Goal: Task Accomplishment & Management: Use online tool/utility

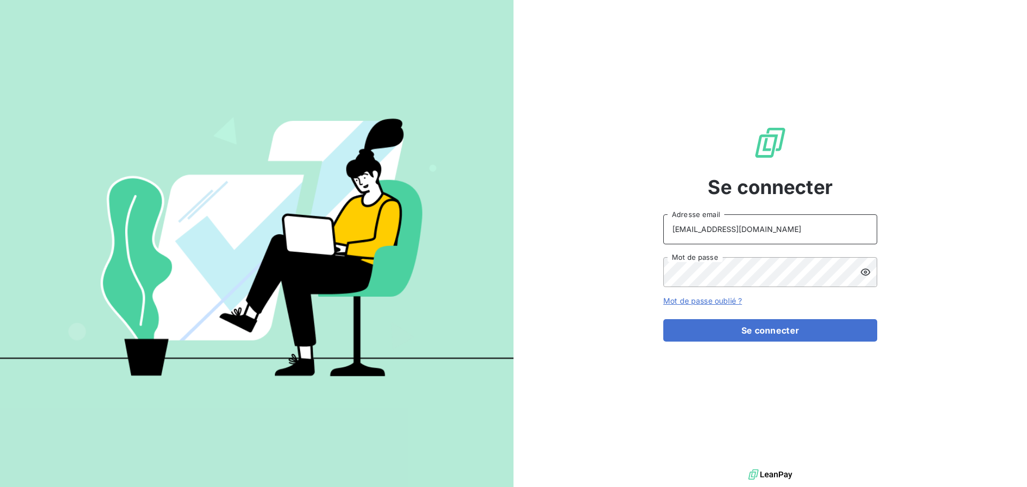
click at [848, 232] on input "[EMAIL_ADDRESS][DOMAIN_NAME]" at bounding box center [770, 229] width 214 height 30
type input "[EMAIL_ADDRESS][DOMAIN_NAME]"
click at [767, 337] on button "Se connecter" at bounding box center [770, 330] width 214 height 22
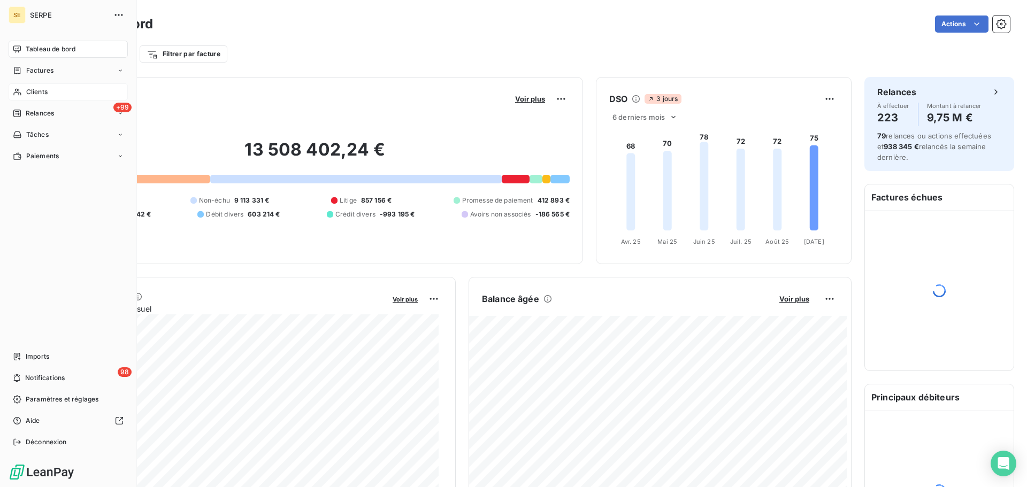
click at [28, 88] on span "Clients" at bounding box center [36, 92] width 21 height 10
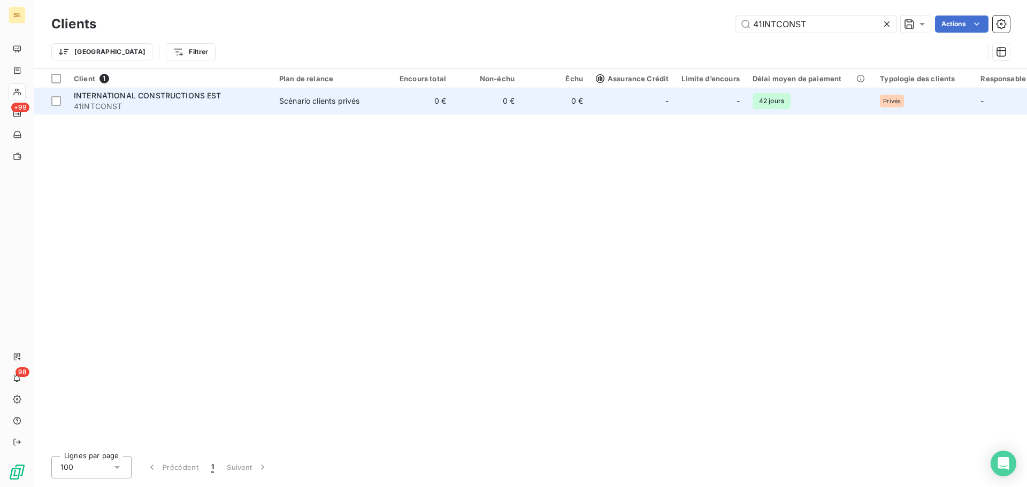
type input "41INTCONST"
click at [313, 110] on td "Scénario clients privés" at bounding box center [328, 101] width 111 height 26
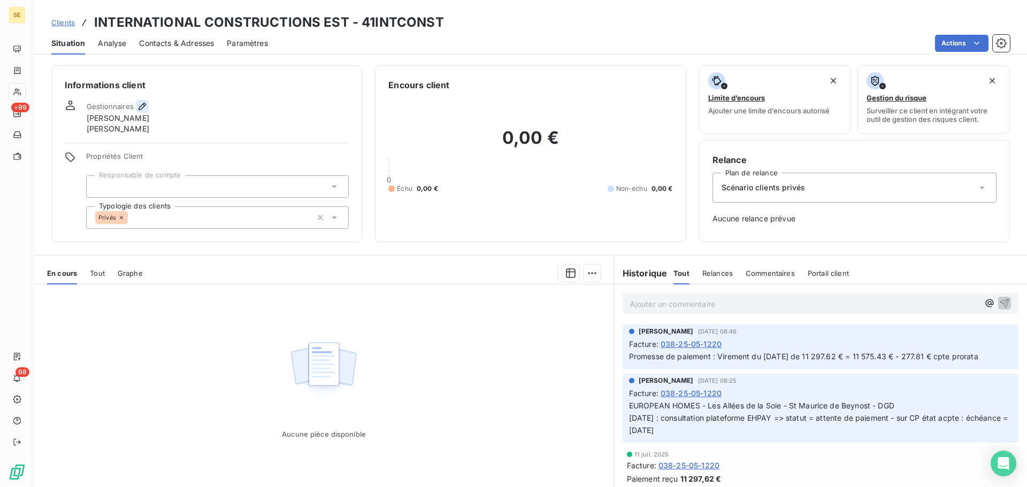
click at [147, 104] on icon "button" at bounding box center [142, 106] width 11 height 11
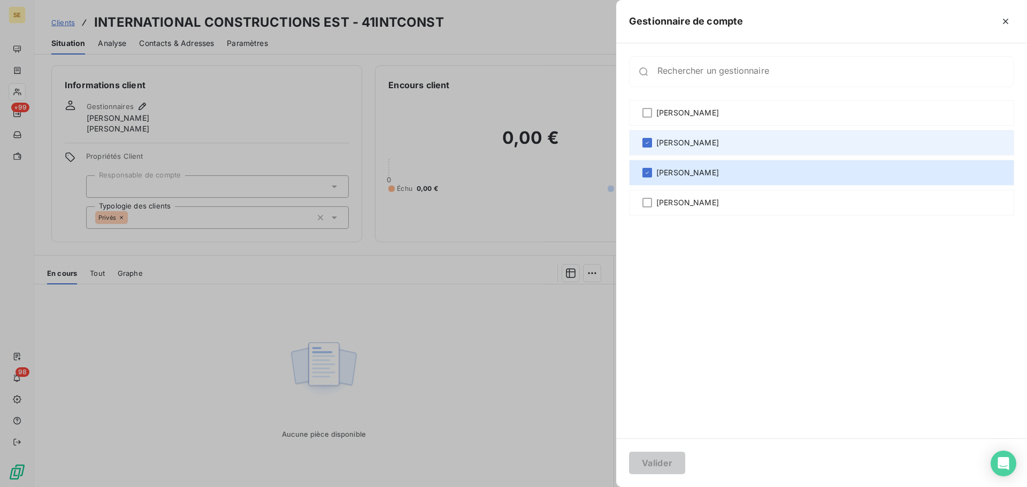
click at [686, 134] on div "[PERSON_NAME]" at bounding box center [821, 143] width 385 height 26
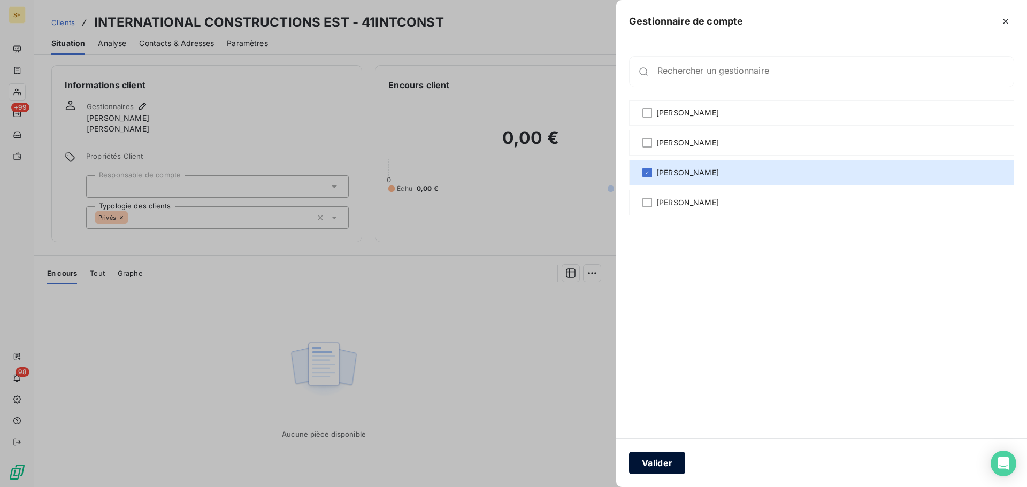
click at [663, 467] on button "Valider" at bounding box center [657, 463] width 56 height 22
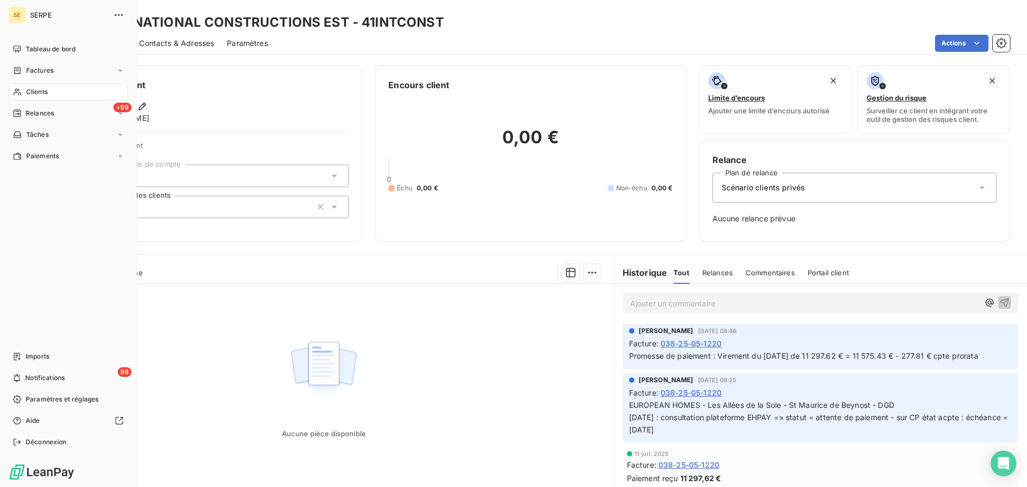
click at [28, 91] on span "Clients" at bounding box center [36, 92] width 21 height 10
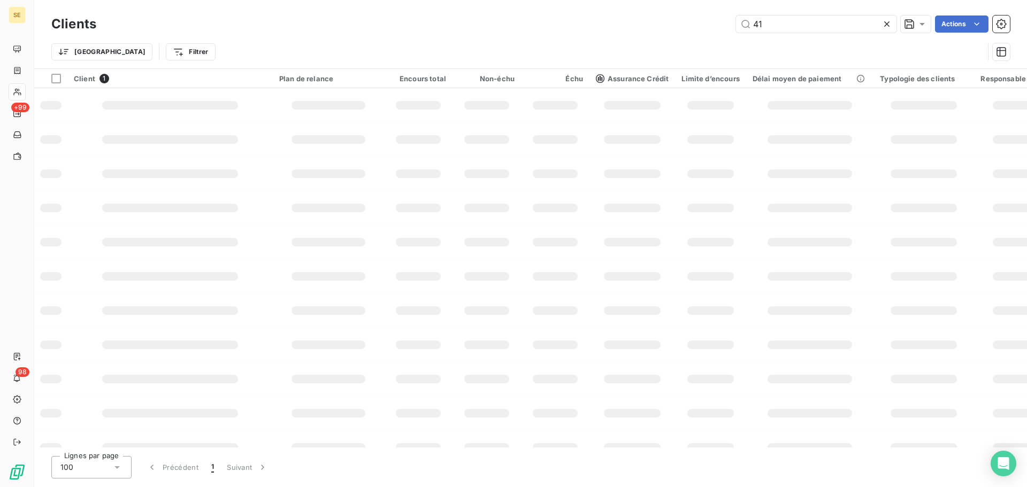
type input "4"
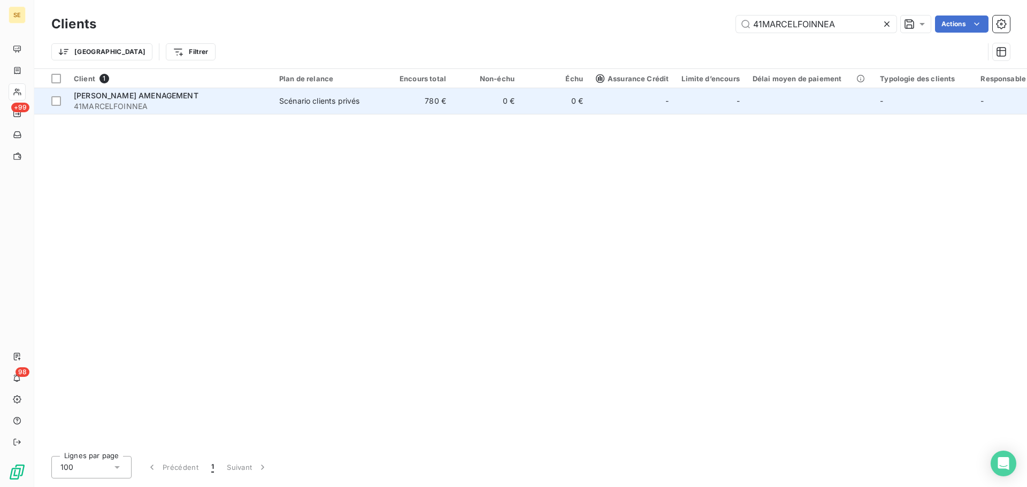
type input "41MARCELFOINNEA"
click at [372, 104] on span "Scénario clients privés" at bounding box center [328, 101] width 98 height 11
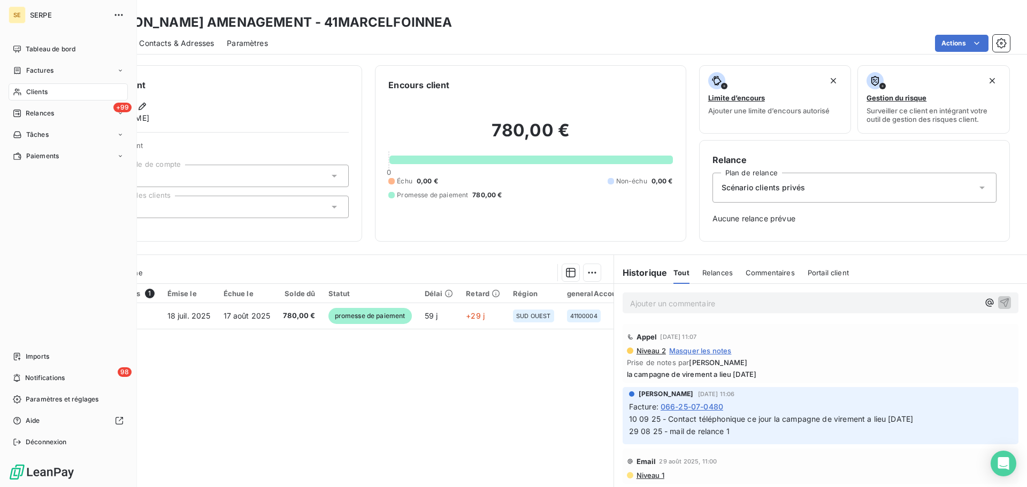
click at [33, 88] on span "Clients" at bounding box center [36, 92] width 21 height 10
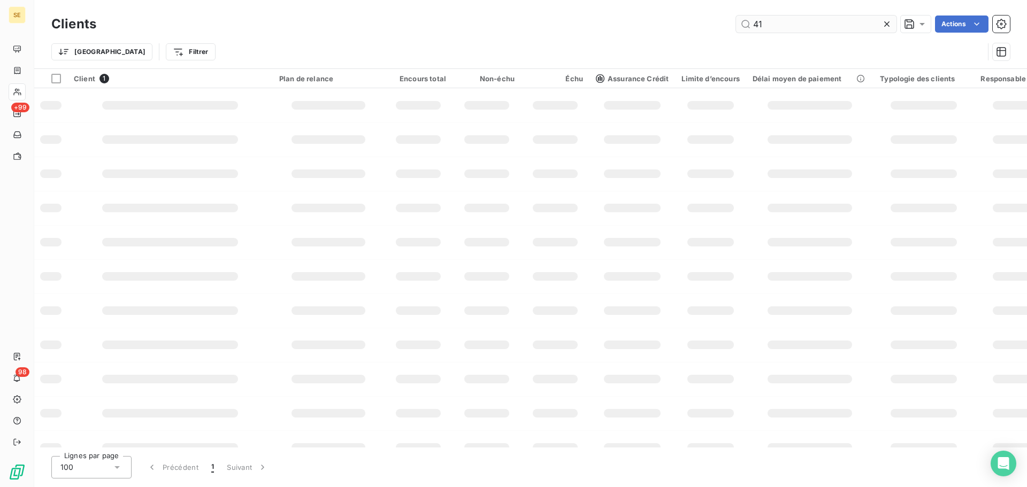
type input "4"
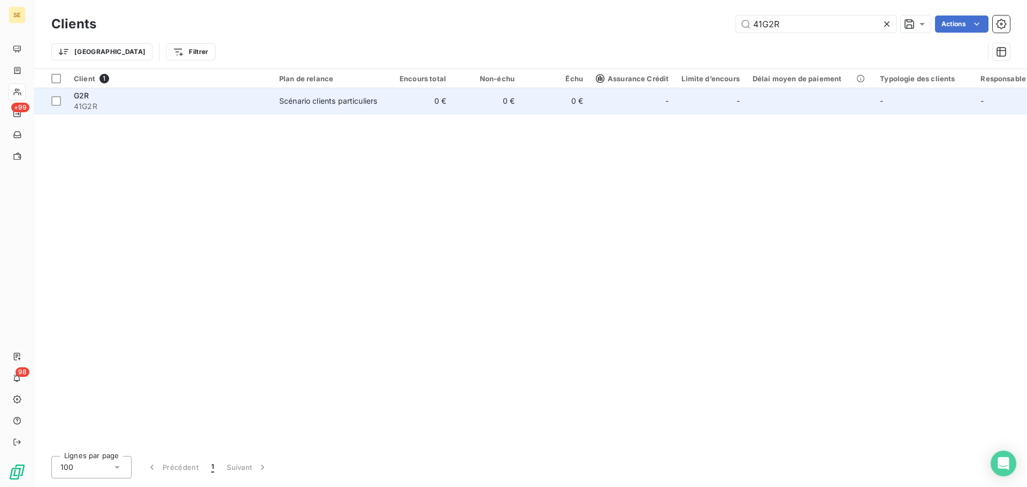
type input "41G2R"
click at [409, 101] on td "0 €" at bounding box center [418, 101] width 68 height 26
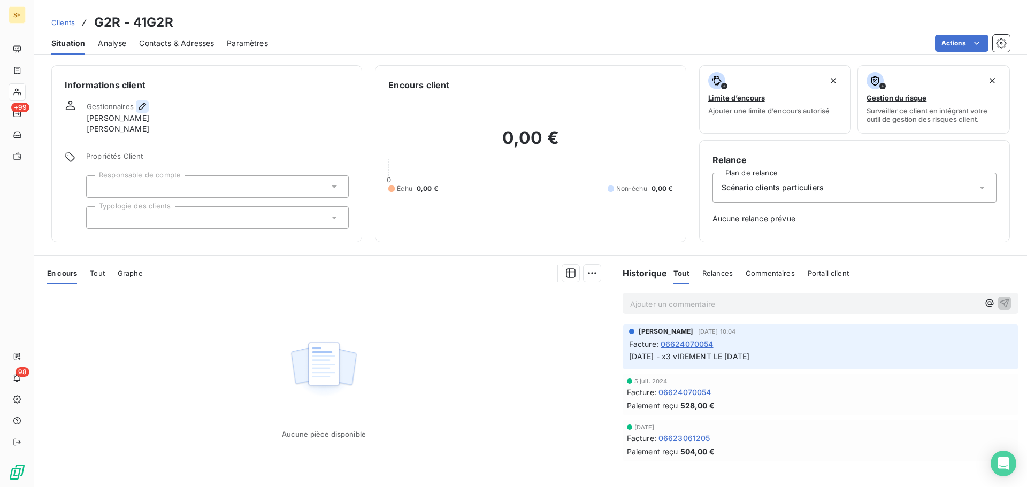
click at [144, 103] on icon "button" at bounding box center [142, 106] width 11 height 11
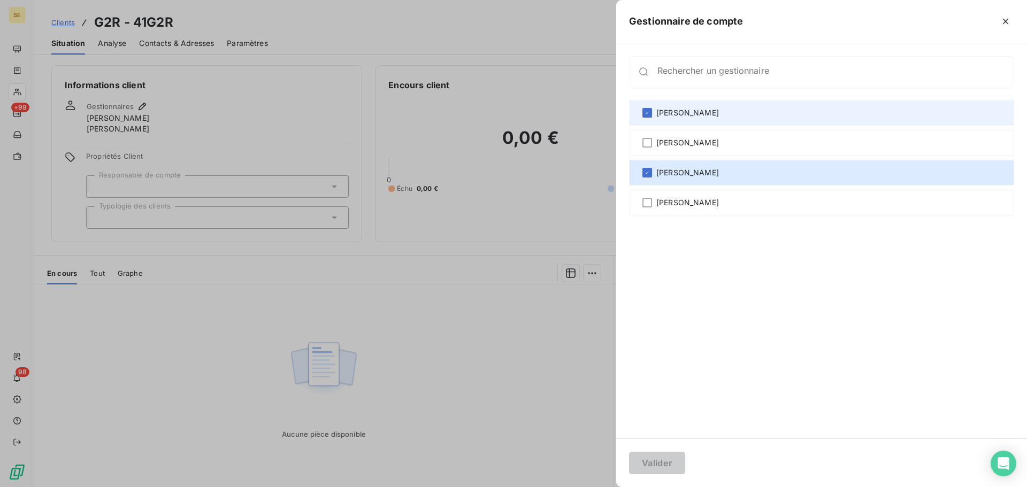
click at [704, 111] on span "[PERSON_NAME]" at bounding box center [687, 112] width 63 height 11
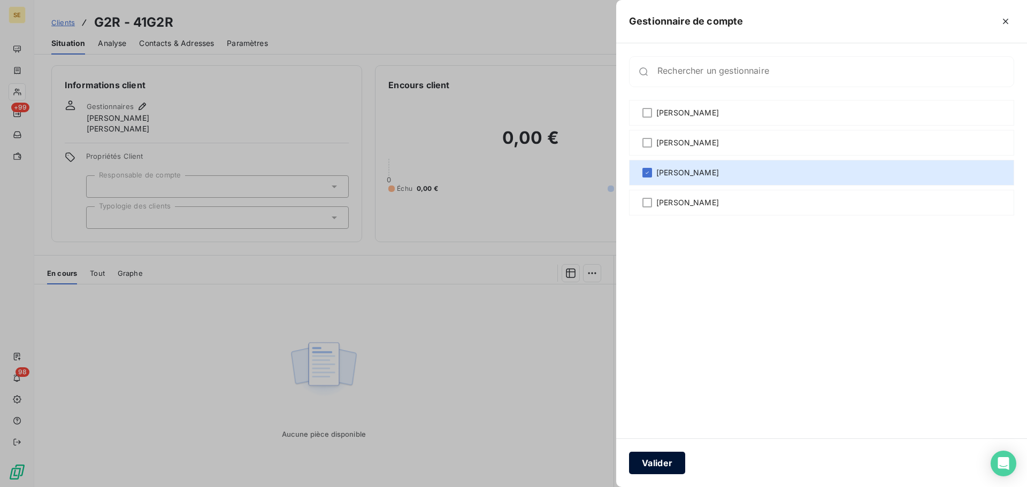
click at [663, 464] on button "Valider" at bounding box center [657, 463] width 56 height 22
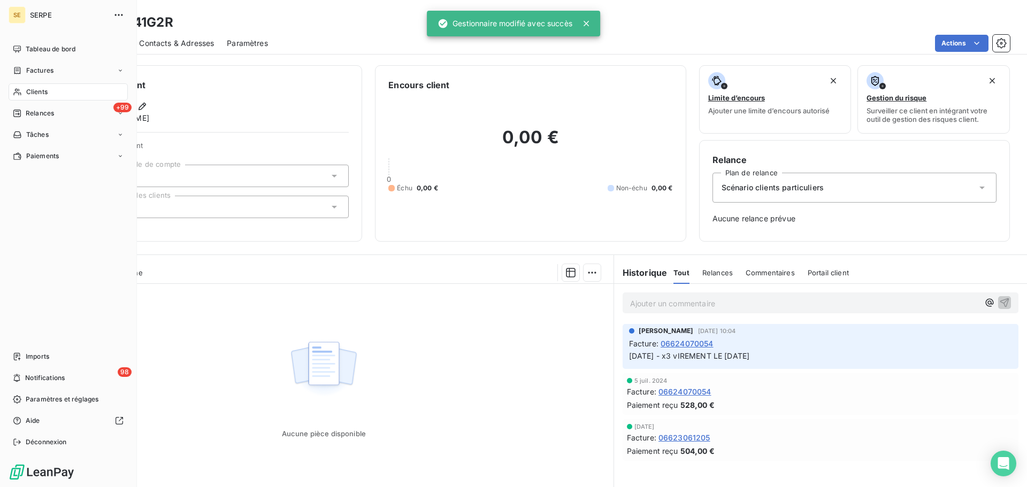
click at [36, 87] on span "Clients" at bounding box center [36, 92] width 21 height 10
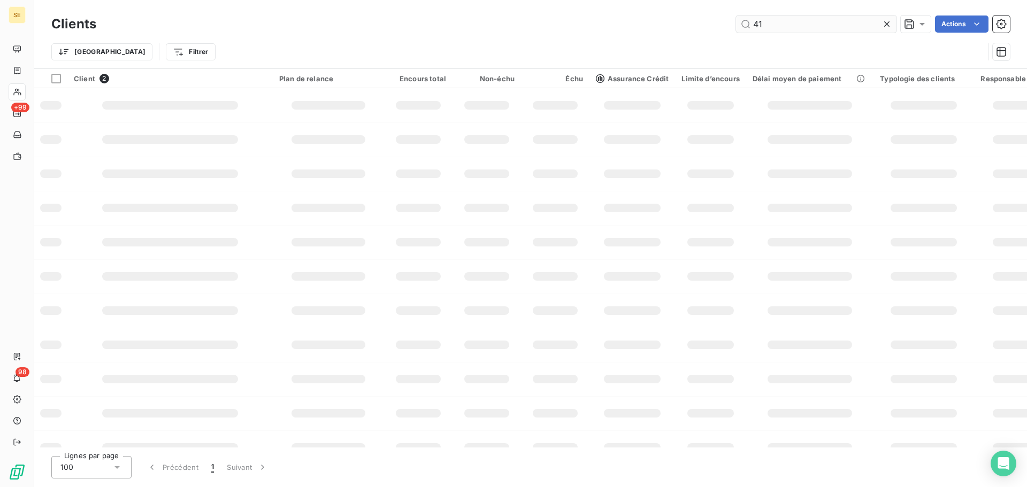
type input "4"
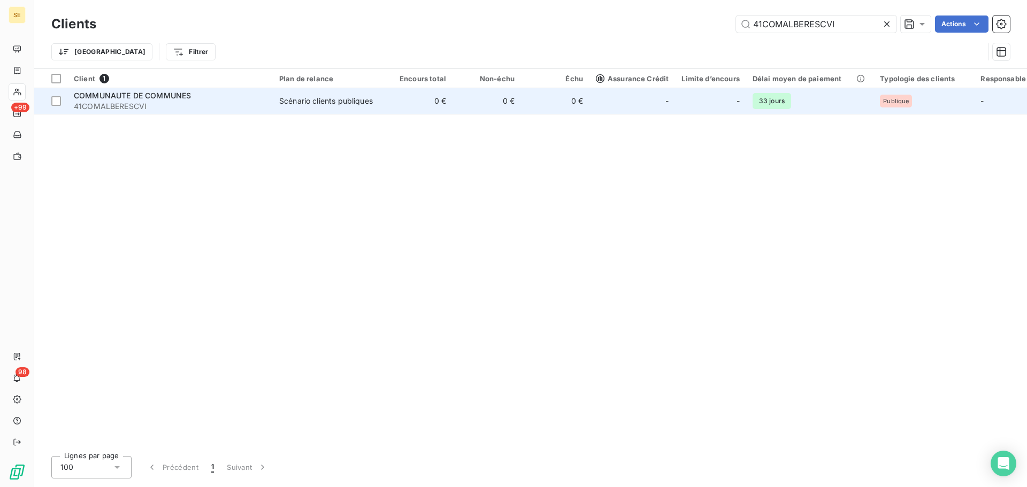
type input "41COMALBERESCVI"
click at [442, 111] on td "0 €" at bounding box center [418, 101] width 68 height 26
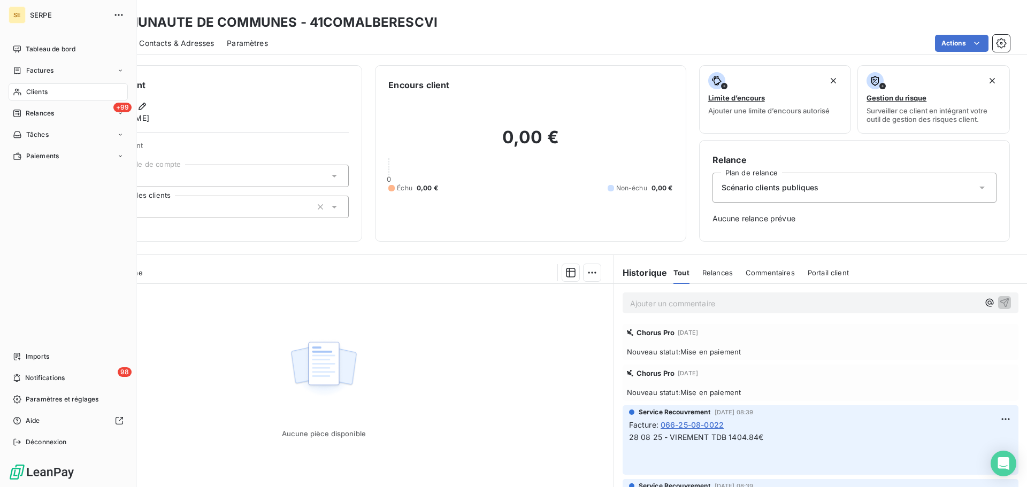
click at [28, 95] on span "Clients" at bounding box center [36, 92] width 21 height 10
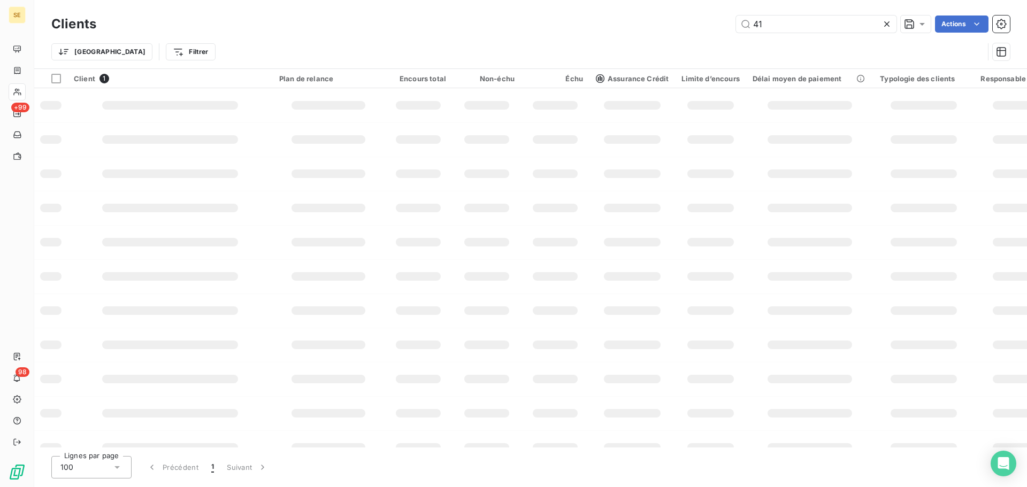
type input "4"
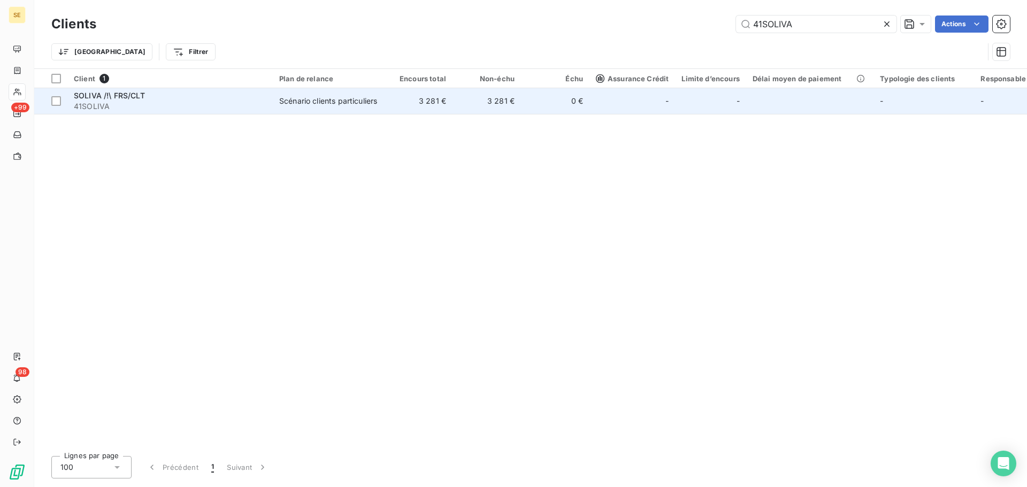
type input "41SOLIVA"
click at [451, 110] on td "3 281 €" at bounding box center [418, 101] width 68 height 26
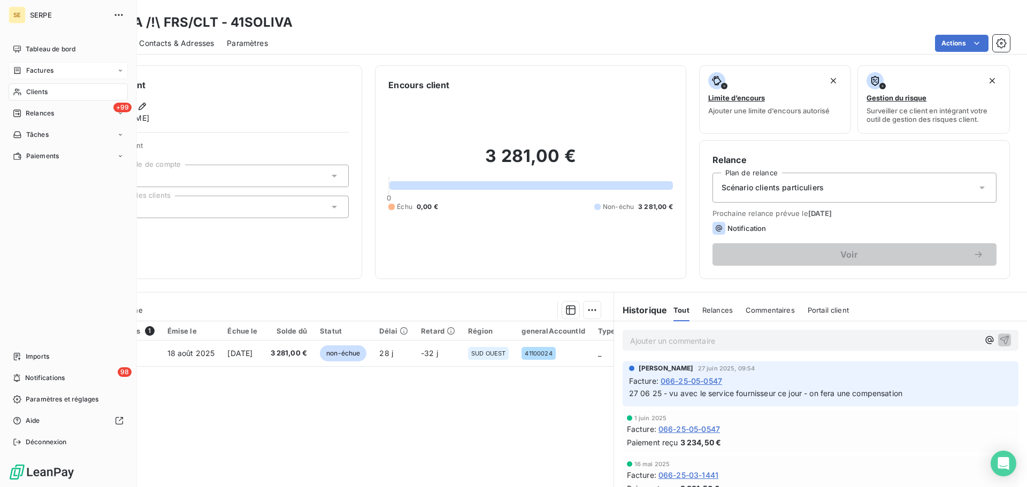
click at [36, 65] on div "Factures" at bounding box center [68, 70] width 119 height 17
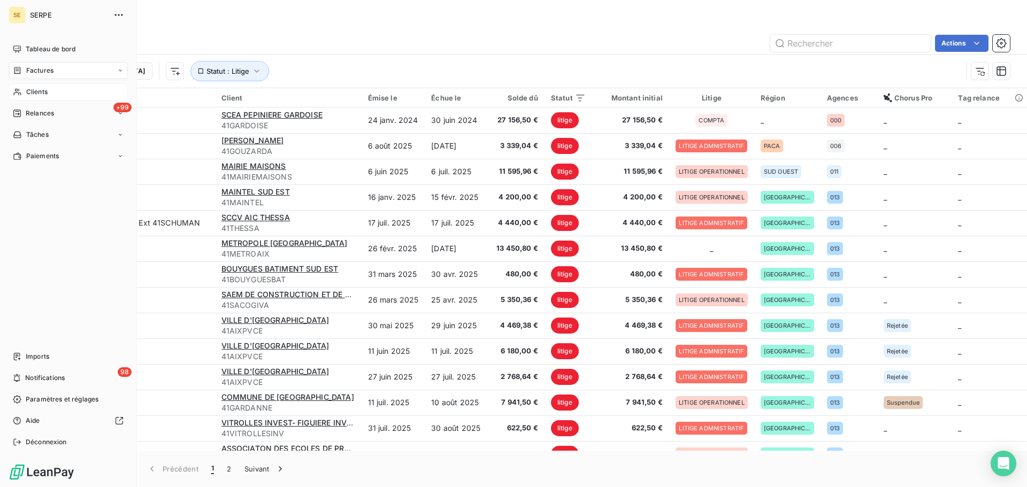
click at [32, 93] on span "Clients" at bounding box center [36, 92] width 21 height 10
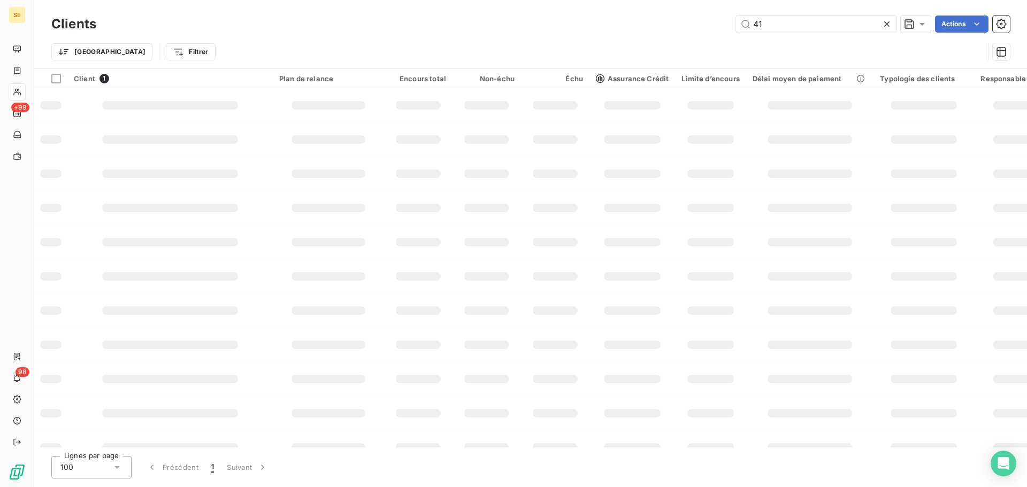
type input "4"
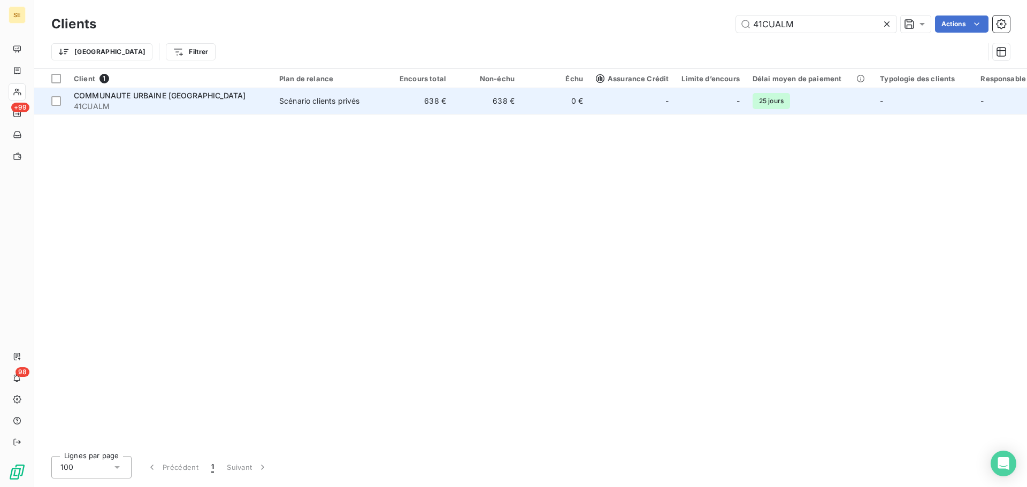
type input "41CUALM"
click at [401, 102] on td "638 €" at bounding box center [418, 101] width 68 height 26
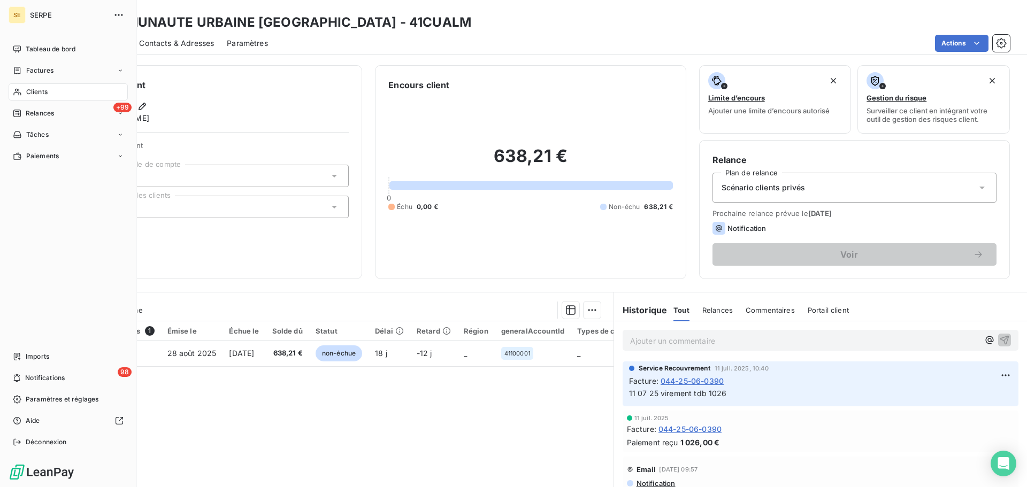
drag, startPoint x: 32, startPoint y: 86, endPoint x: 39, endPoint y: 86, distance: 6.4
click at [32, 86] on div "Clients" at bounding box center [68, 91] width 119 height 17
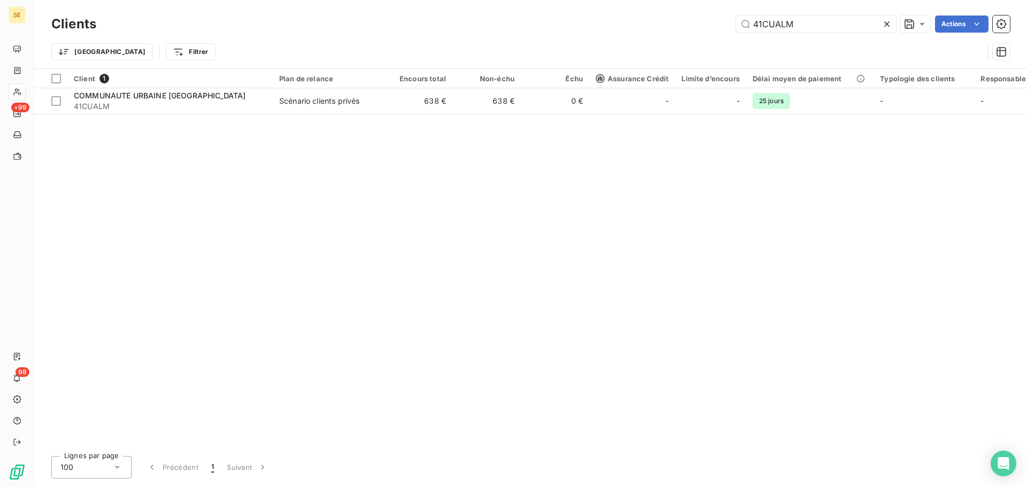
drag, startPoint x: 815, startPoint y: 25, endPoint x: 723, endPoint y: 28, distance: 91.5
click at [723, 25] on div "41CUALM Actions" at bounding box center [559, 24] width 901 height 17
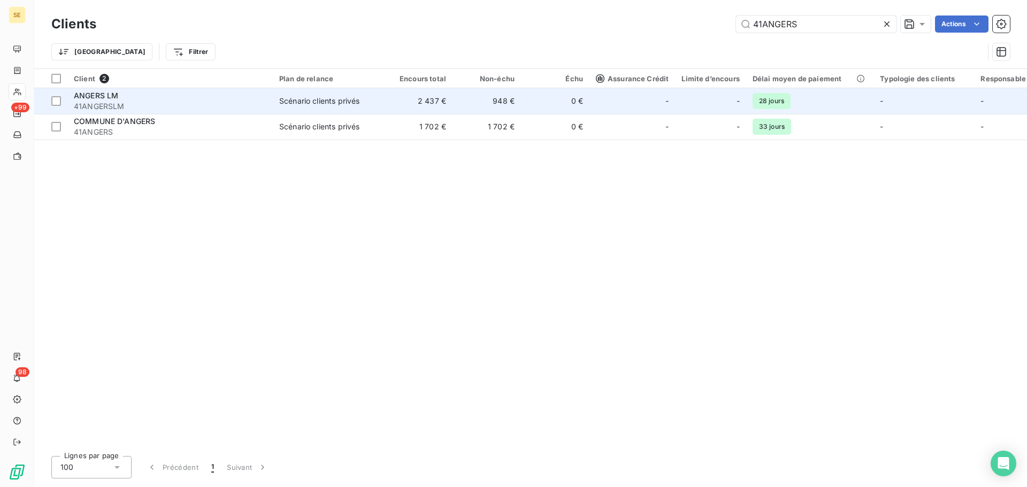
type input "41ANGERS"
click at [385, 103] on td "2 437 €" at bounding box center [418, 101] width 68 height 26
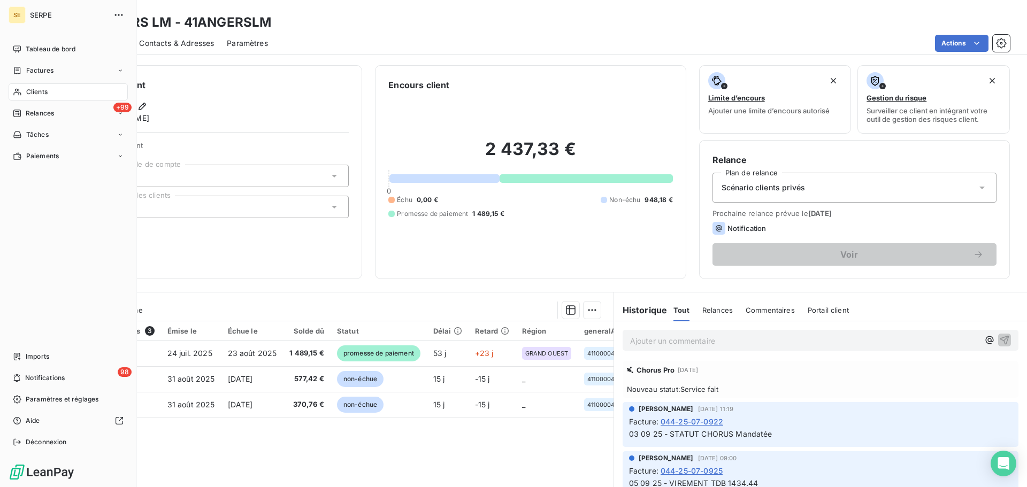
click at [30, 93] on span "Clients" at bounding box center [36, 92] width 21 height 10
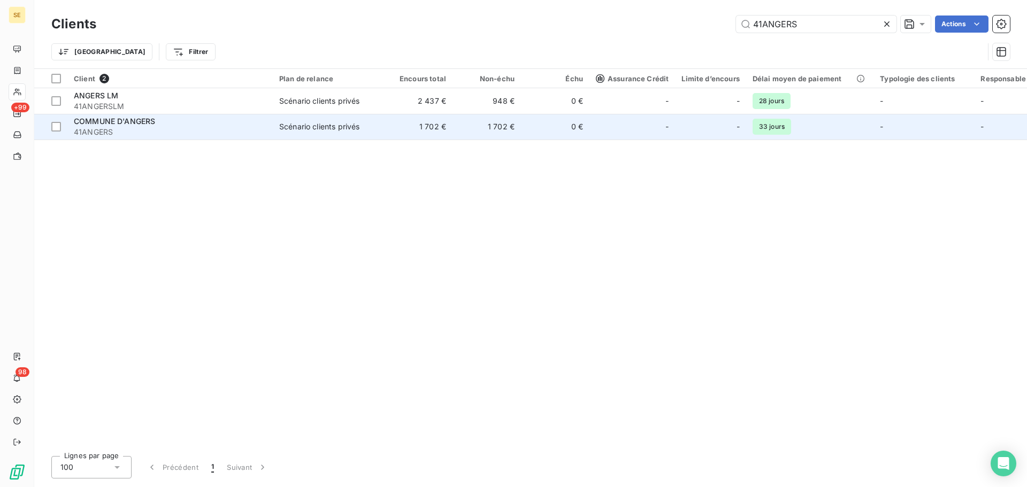
click at [227, 137] on td "COMMUNE D'[GEOGRAPHIC_DATA] 41ANGERS" at bounding box center [169, 127] width 205 height 26
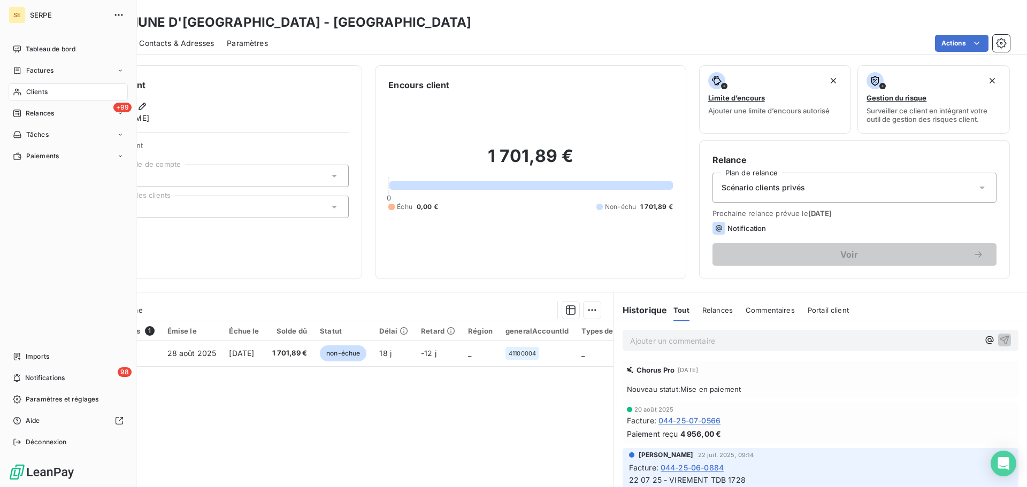
click at [47, 90] on span "Clients" at bounding box center [36, 92] width 21 height 10
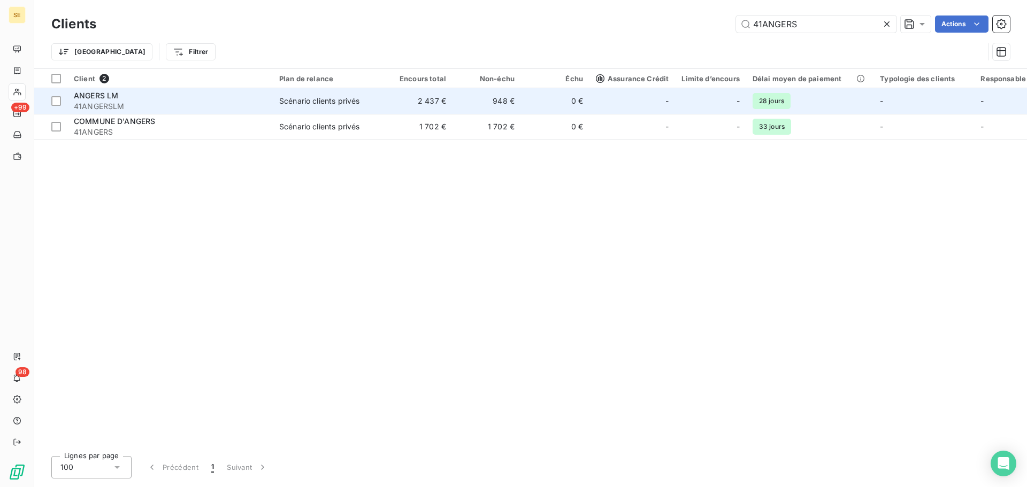
click at [575, 106] on td "0 €" at bounding box center [555, 101] width 68 height 26
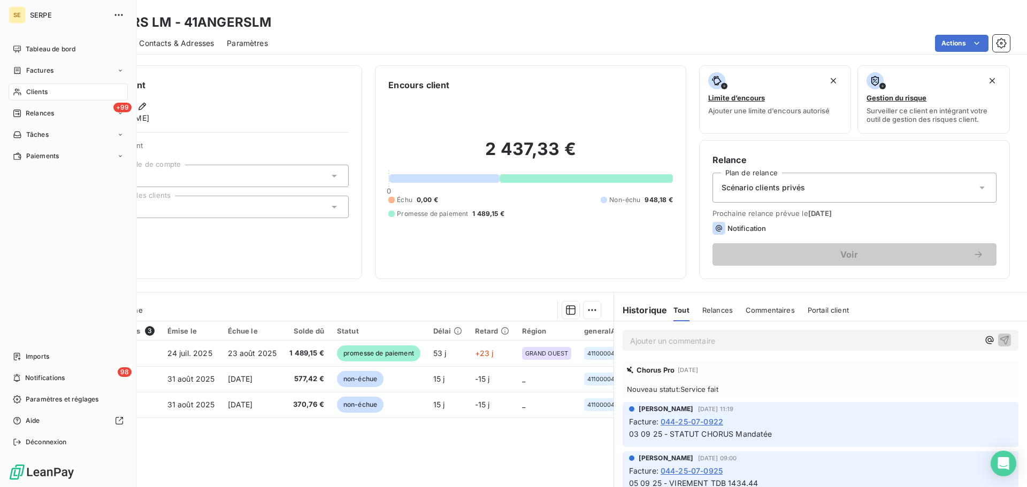
click at [24, 94] on div "Clients" at bounding box center [68, 91] width 119 height 17
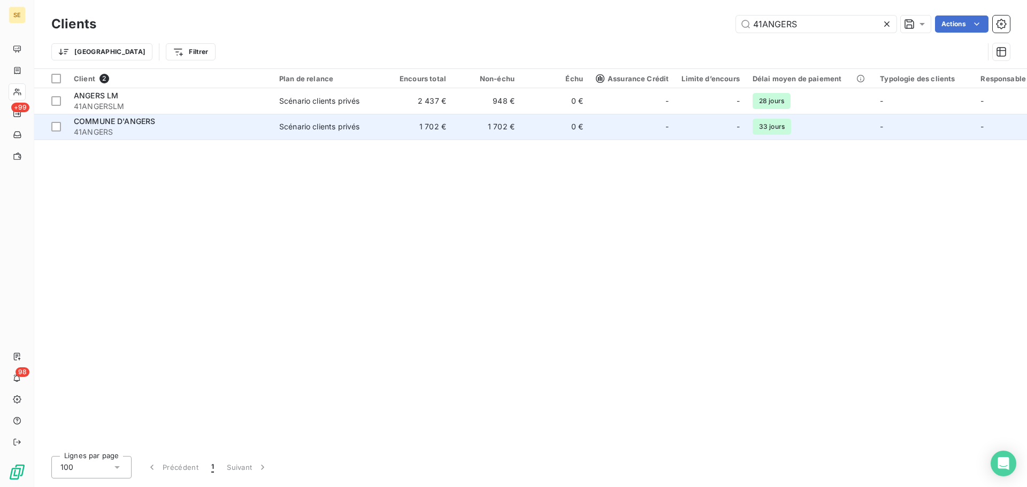
click at [205, 124] on div "COMMUNE D'ANGERS" at bounding box center [170, 121] width 193 height 11
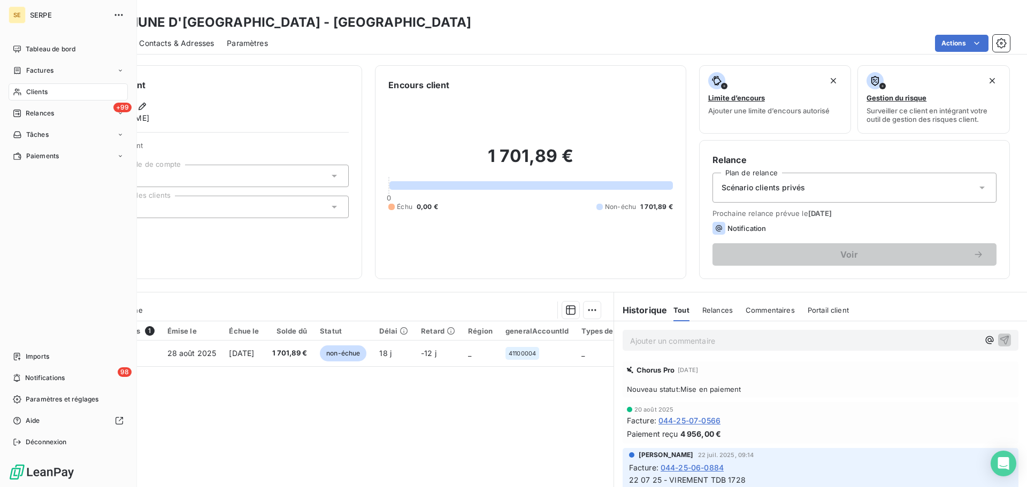
click at [14, 94] on icon at bounding box center [16, 92] width 7 height 7
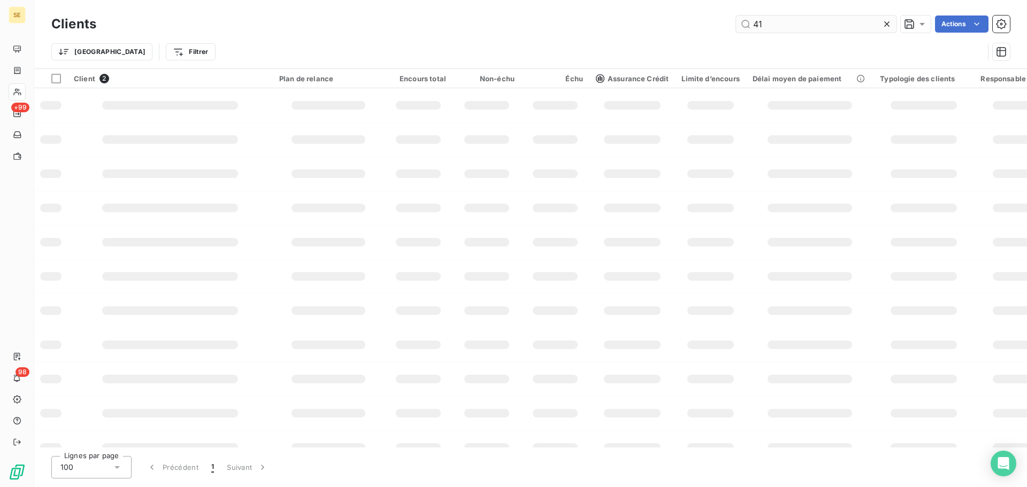
type input "4"
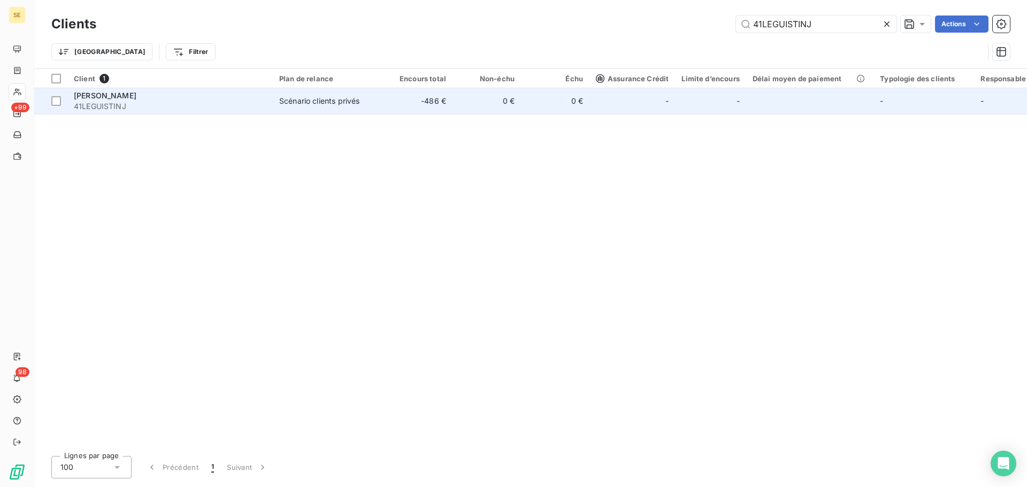
type input "41LEGUISTINJ"
click at [379, 107] on td "Scénario clients privés" at bounding box center [328, 101] width 111 height 26
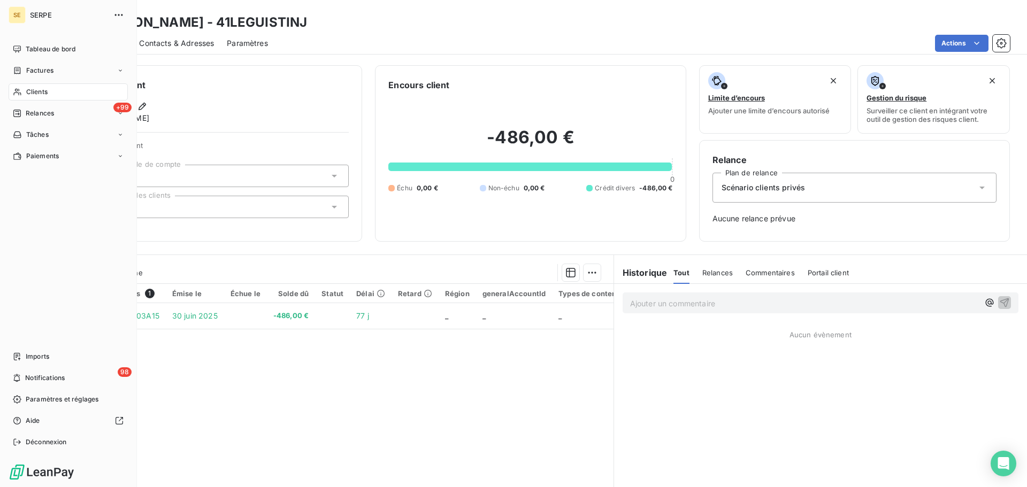
click at [33, 95] on span "Clients" at bounding box center [36, 92] width 21 height 10
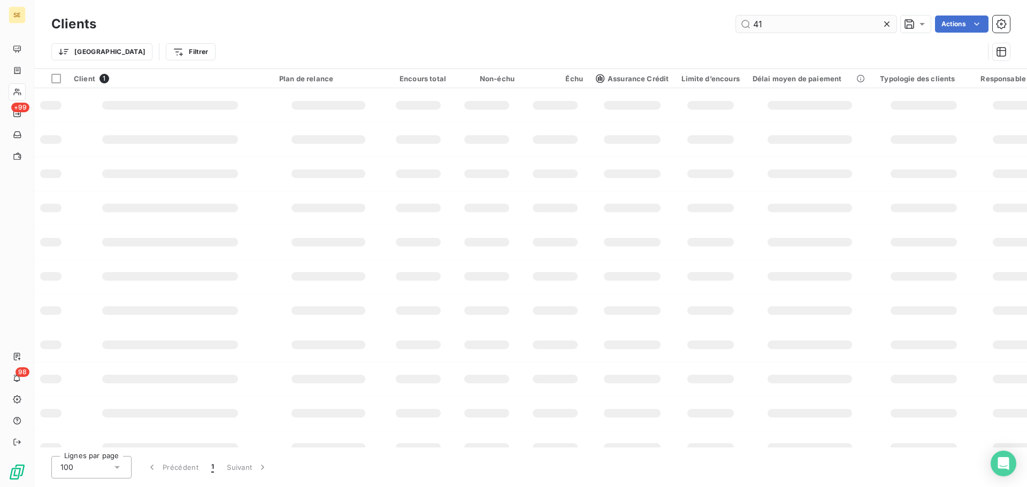
type input "4"
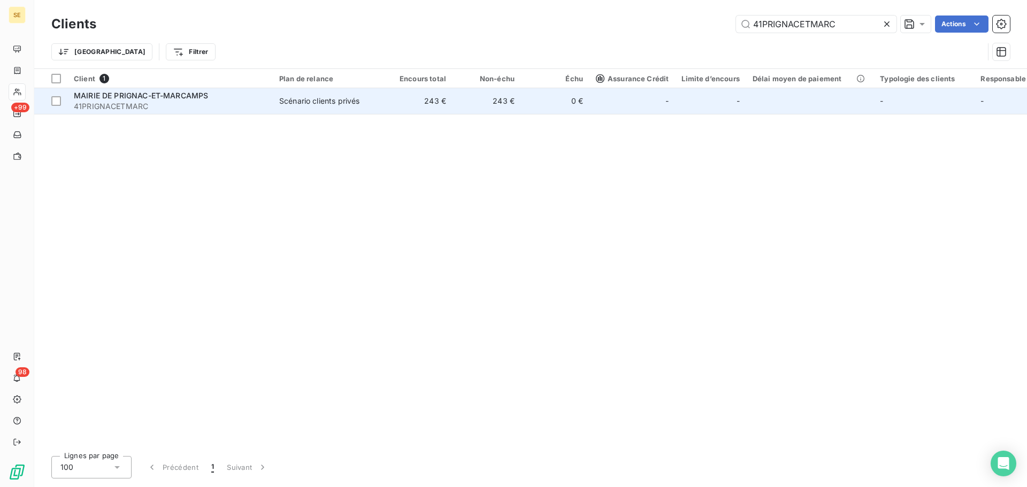
type input "41PRIGNACETMARC"
click at [354, 105] on div "Scénario clients privés" at bounding box center [319, 101] width 80 height 11
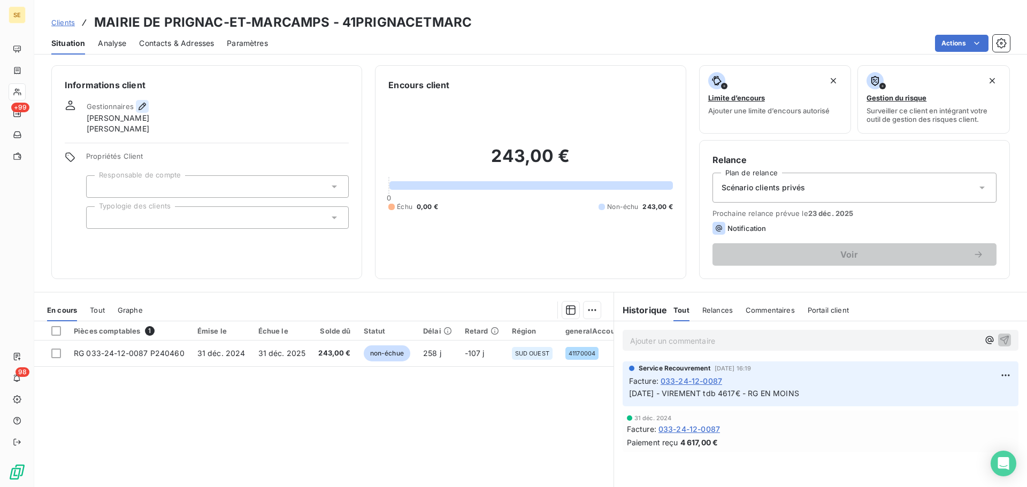
click at [142, 106] on icon "button" at bounding box center [142, 106] width 11 height 11
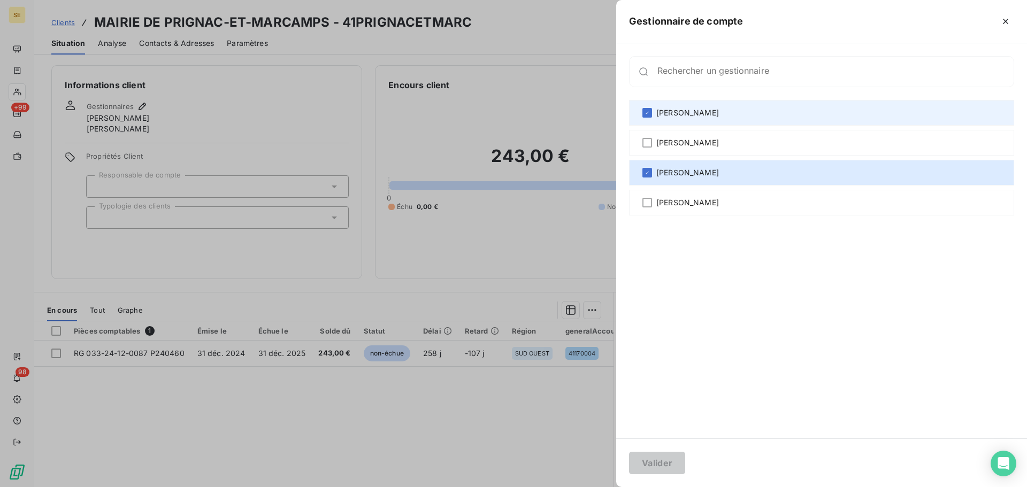
click at [687, 108] on span "[PERSON_NAME]" at bounding box center [687, 112] width 63 height 11
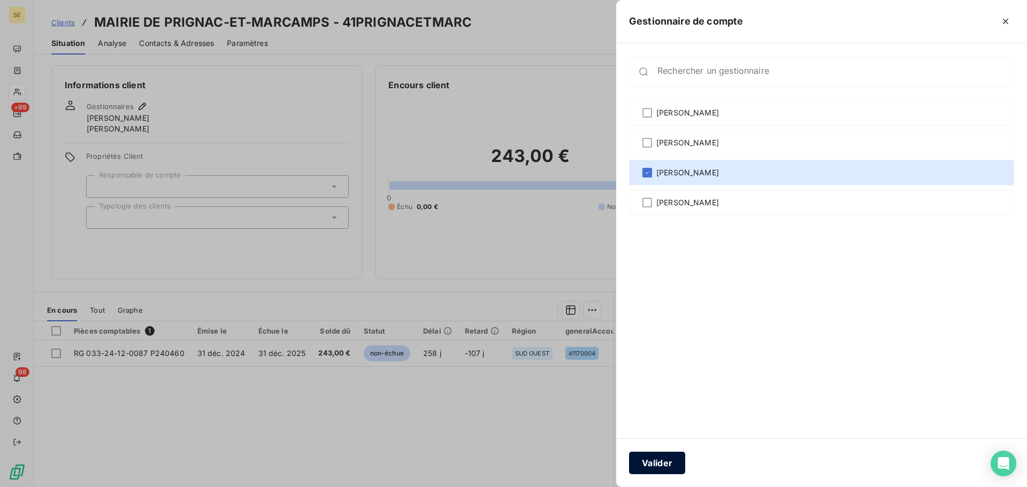
click at [662, 462] on button "Valider" at bounding box center [657, 463] width 56 height 22
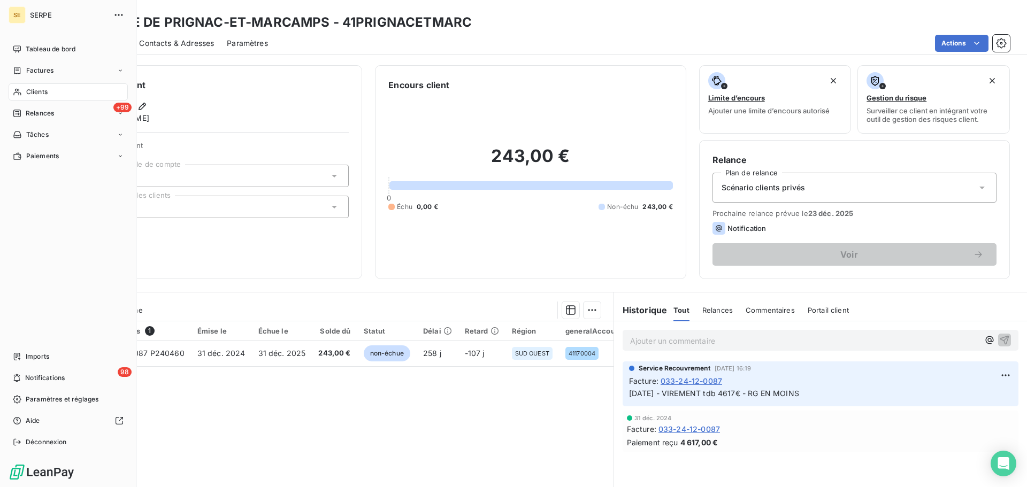
click at [32, 91] on span "Clients" at bounding box center [36, 92] width 21 height 10
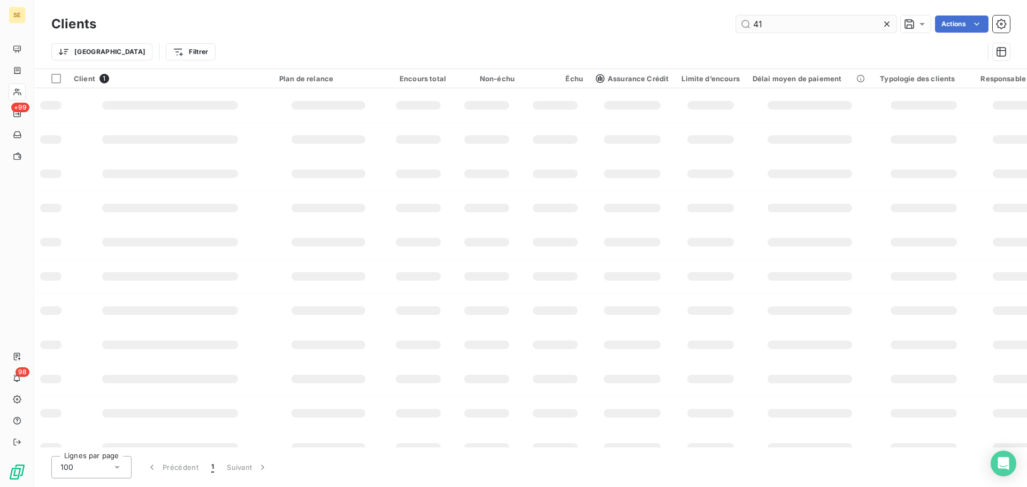
type input "4"
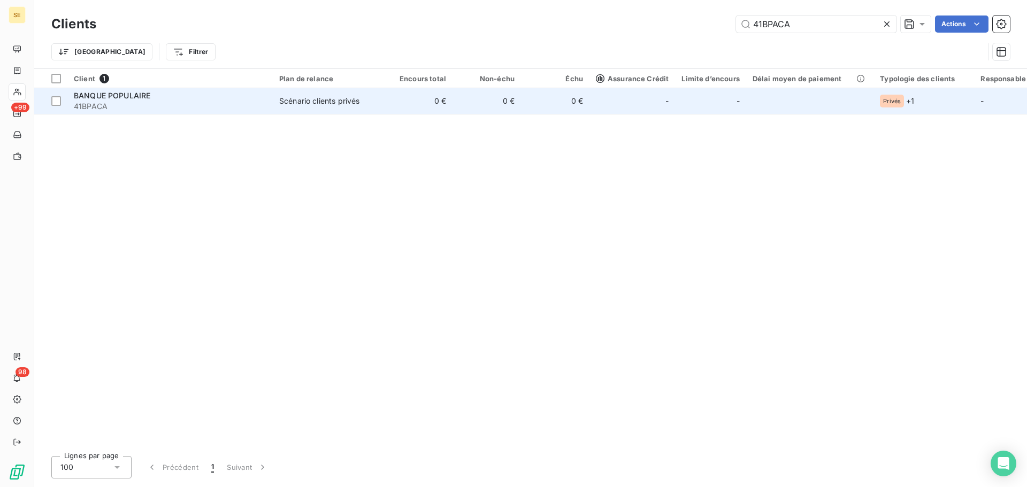
type input "41BPACA"
click at [418, 107] on td "0 €" at bounding box center [418, 101] width 68 height 26
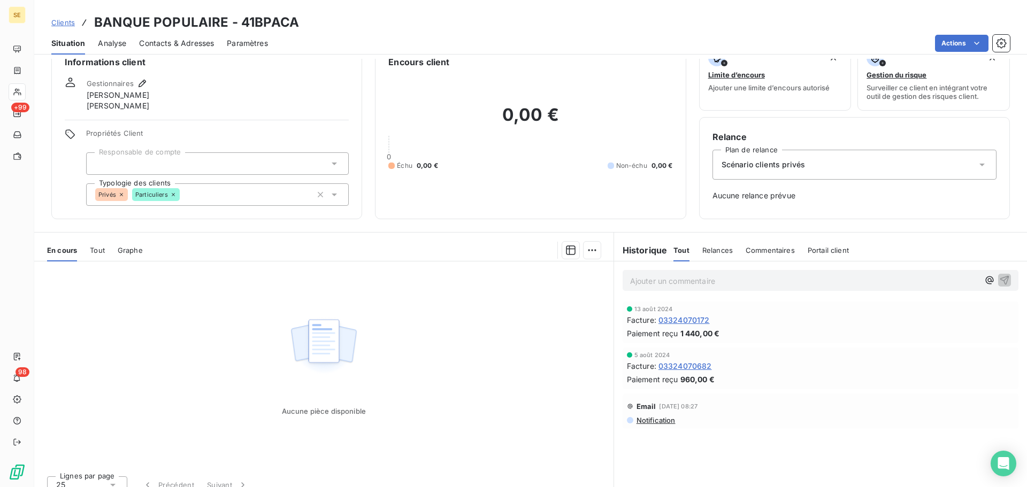
scroll to position [35, 0]
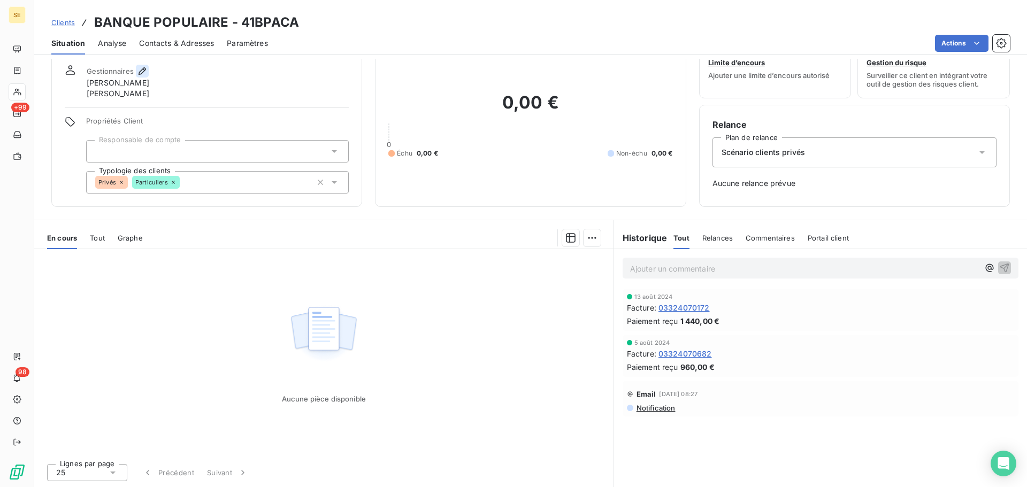
click at [141, 73] on icon "button" at bounding box center [142, 71] width 11 height 11
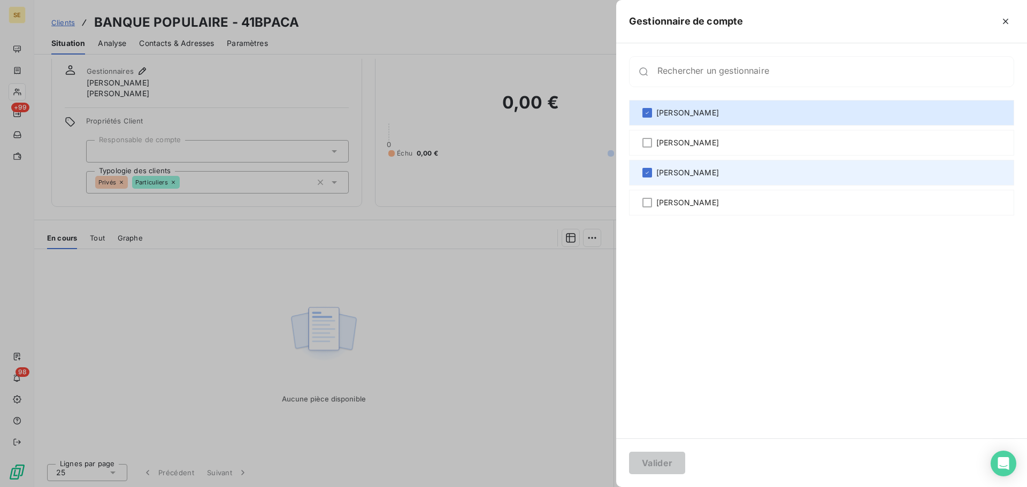
drag, startPoint x: 683, startPoint y: 116, endPoint x: 691, endPoint y: 171, distance: 55.1
click at [685, 116] on span "[PERSON_NAME]" at bounding box center [687, 112] width 63 height 11
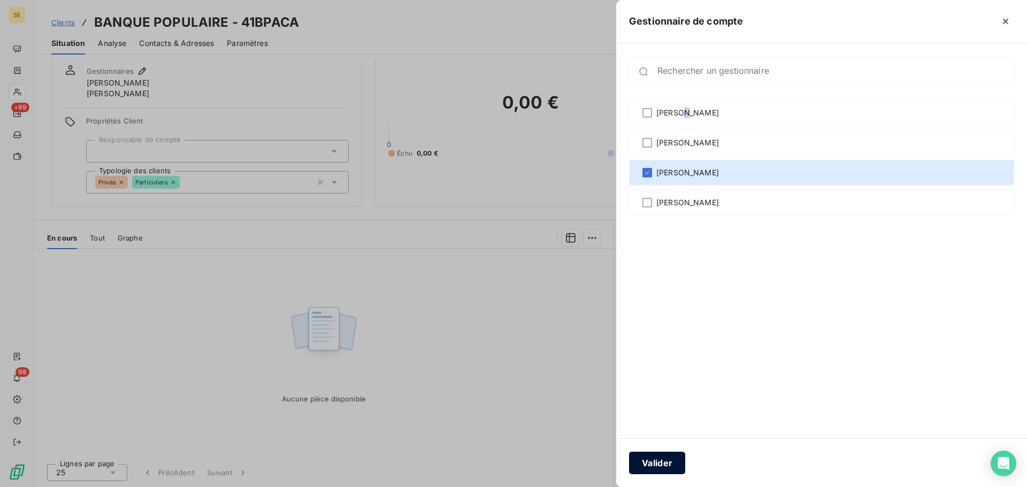
click at [677, 463] on button "Valider" at bounding box center [657, 463] width 56 height 22
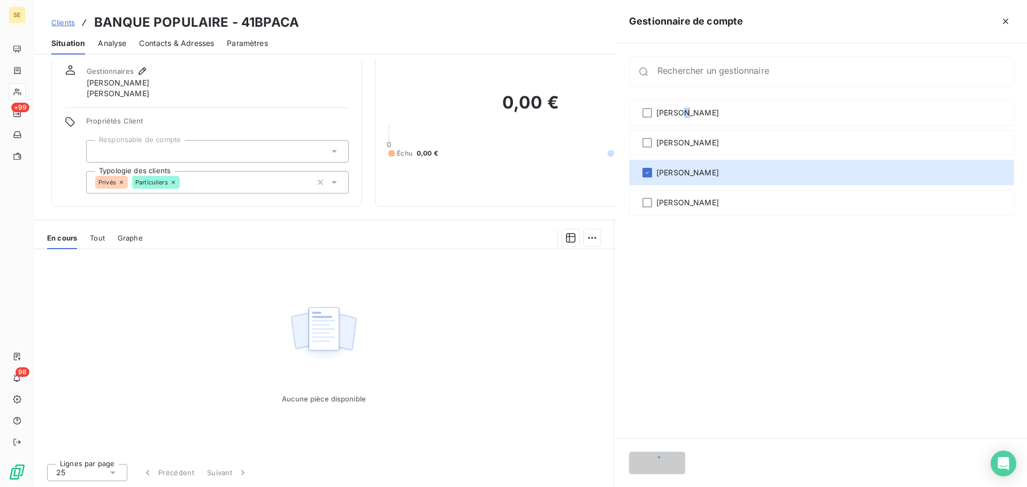
scroll to position [35, 0]
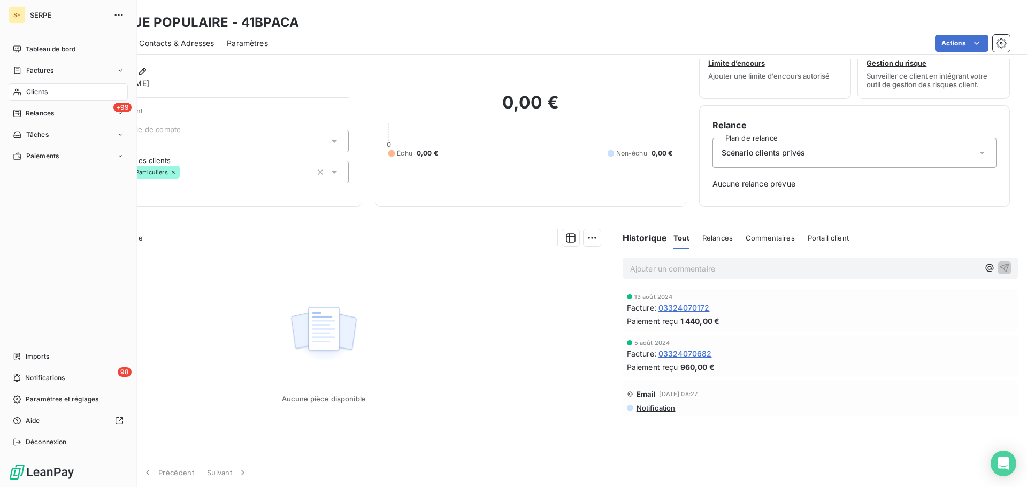
click at [32, 89] on span "Clients" at bounding box center [36, 92] width 21 height 10
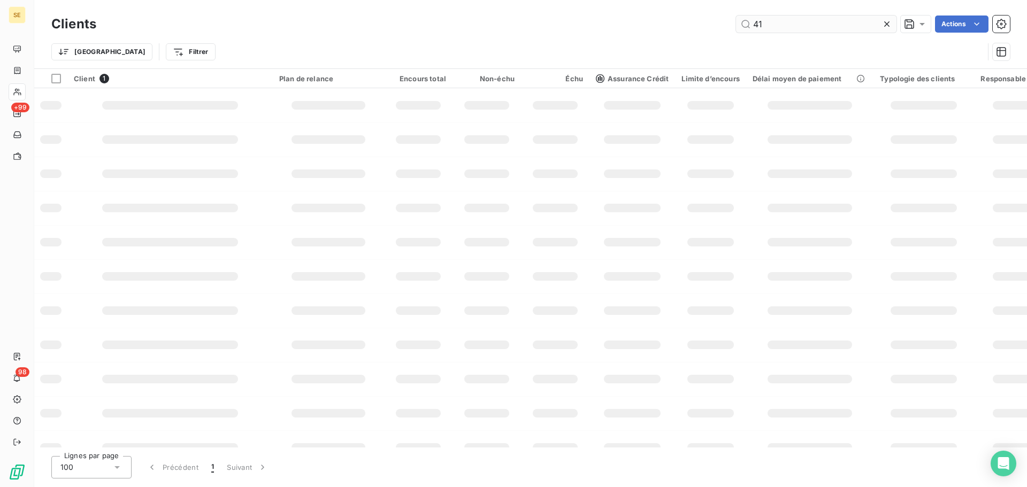
type input "4"
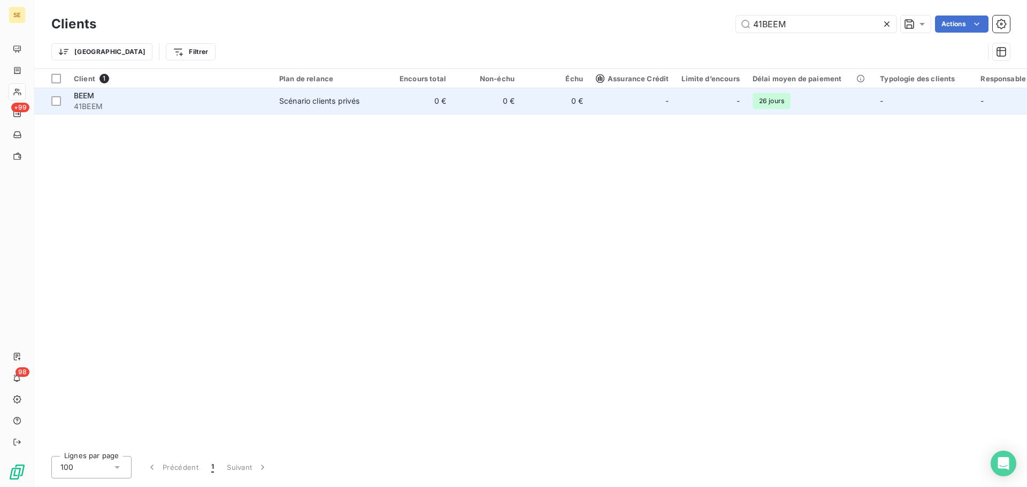
type input "41BEEM"
click at [377, 100] on span "Scénario clients privés" at bounding box center [328, 101] width 98 height 11
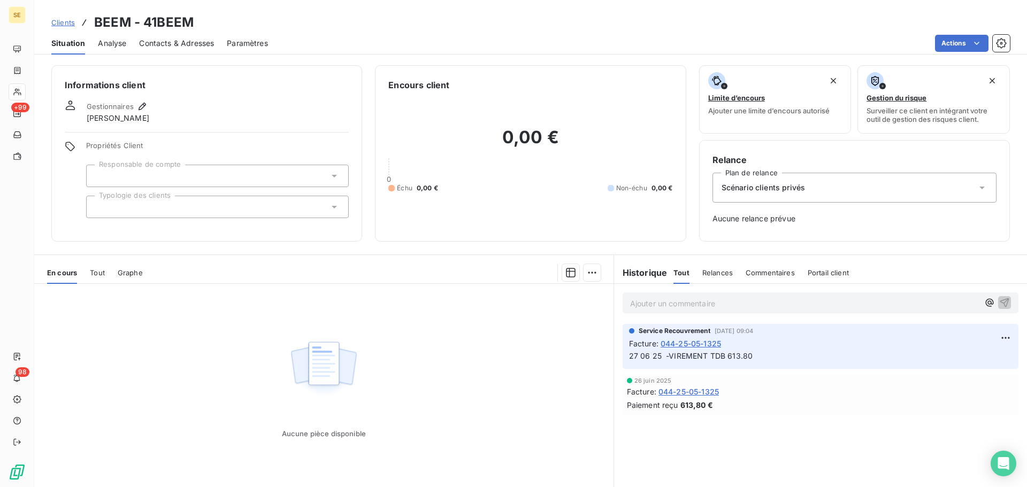
click at [198, 49] on div "Contacts & Adresses" at bounding box center [176, 43] width 75 height 22
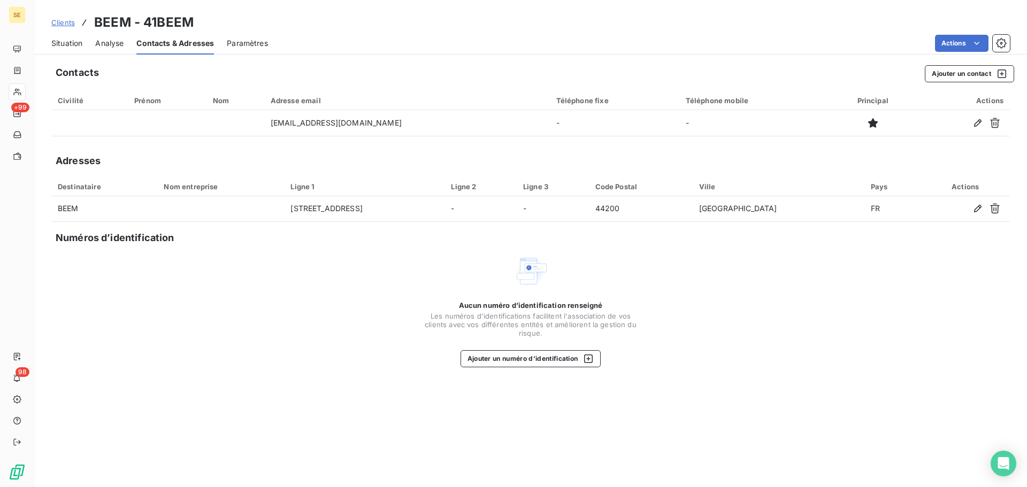
click at [50, 51] on div "Situation Analyse Contacts & Adresses Paramètres Actions" at bounding box center [530, 43] width 993 height 22
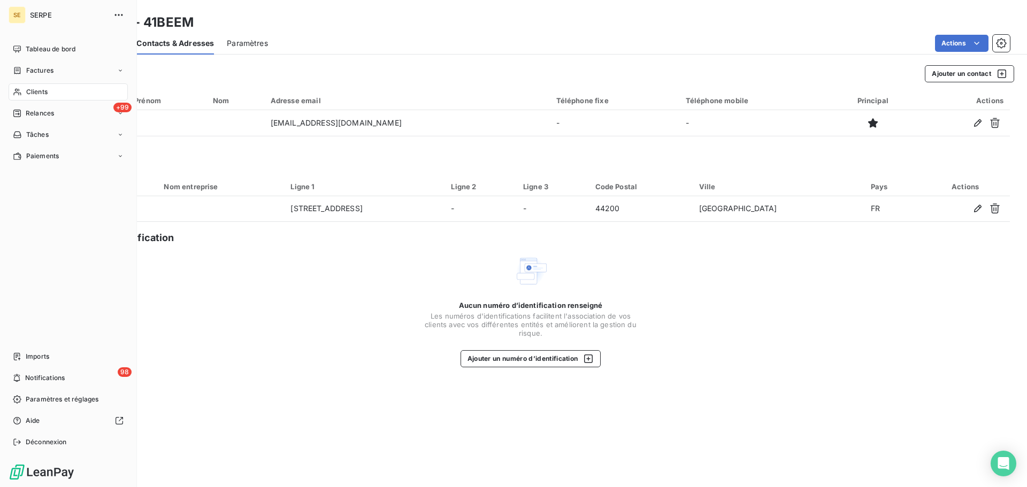
drag, startPoint x: 28, startPoint y: 89, endPoint x: 71, endPoint y: 86, distance: 42.4
click at [28, 89] on span "Clients" at bounding box center [36, 92] width 21 height 10
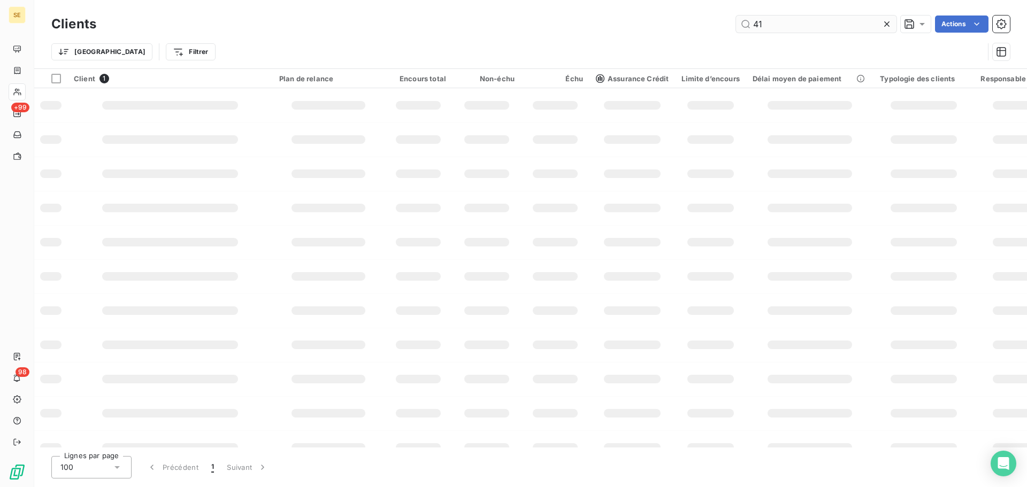
type input "4"
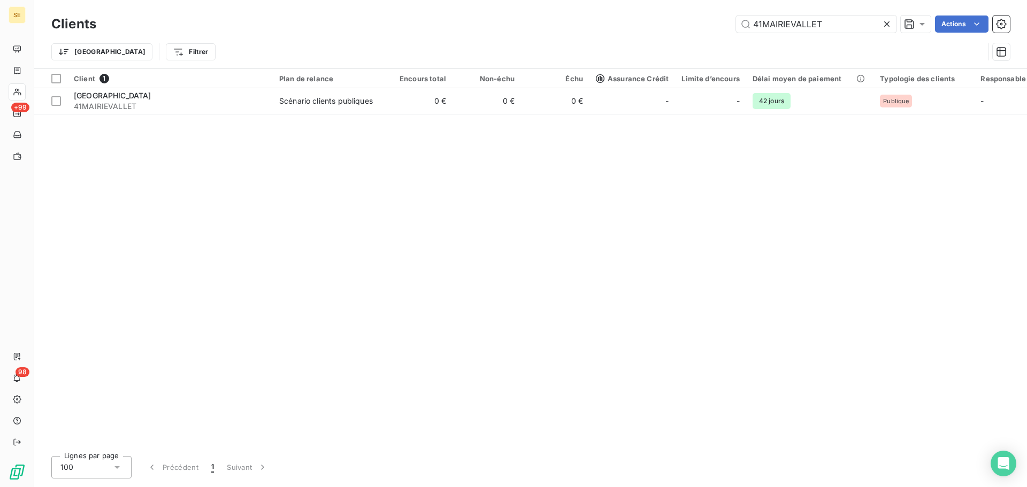
type input "41MAIRIEVALLET"
click at [449, 114] on div "Client 1 Plan de relance Encours total Non-échu Échu Assurance Crédit Limite d’…" at bounding box center [530, 258] width 993 height 379
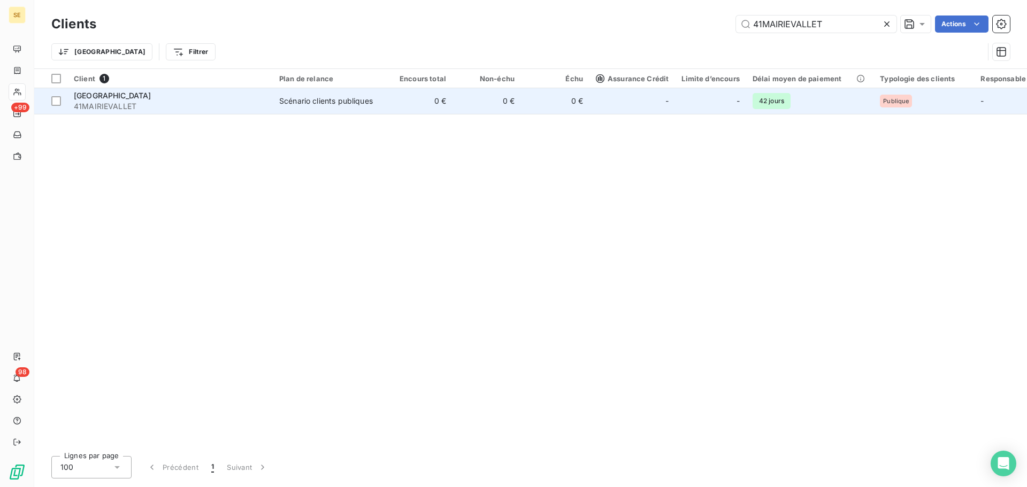
click at [449, 113] on td "0 €" at bounding box center [418, 101] width 68 height 26
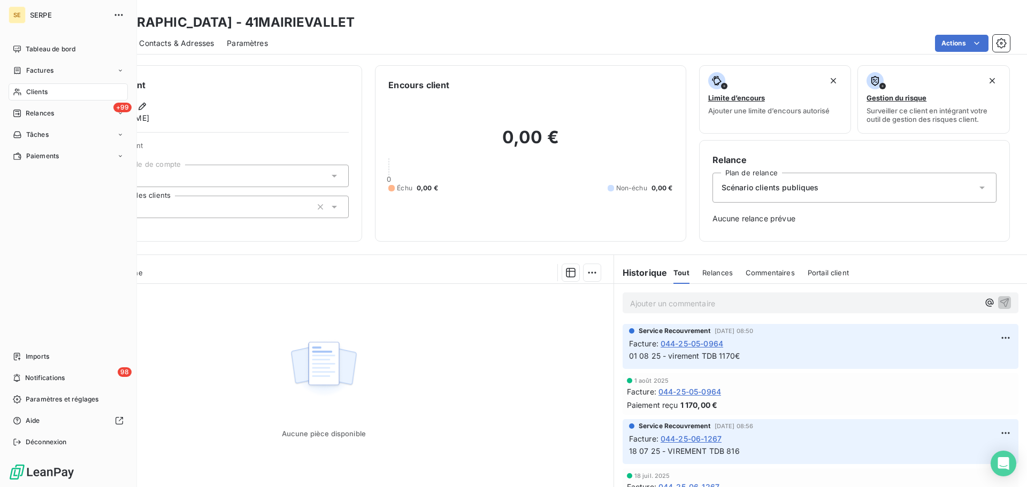
click at [32, 85] on div "Clients" at bounding box center [68, 91] width 119 height 17
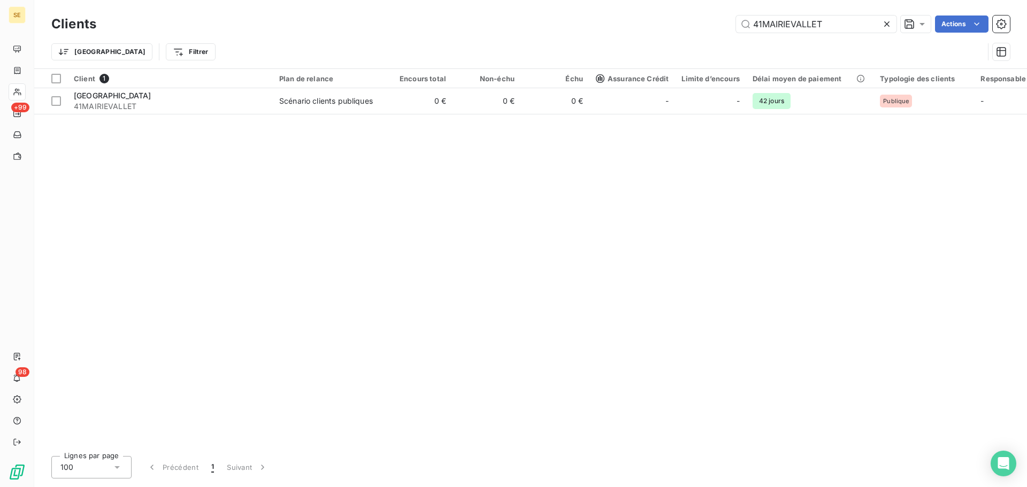
drag, startPoint x: 849, startPoint y: 24, endPoint x: 672, endPoint y: 37, distance: 177.5
click at [673, 37] on div "Clients 41MAIRIEVALLET Actions Trier Filtrer" at bounding box center [530, 41] width 958 height 56
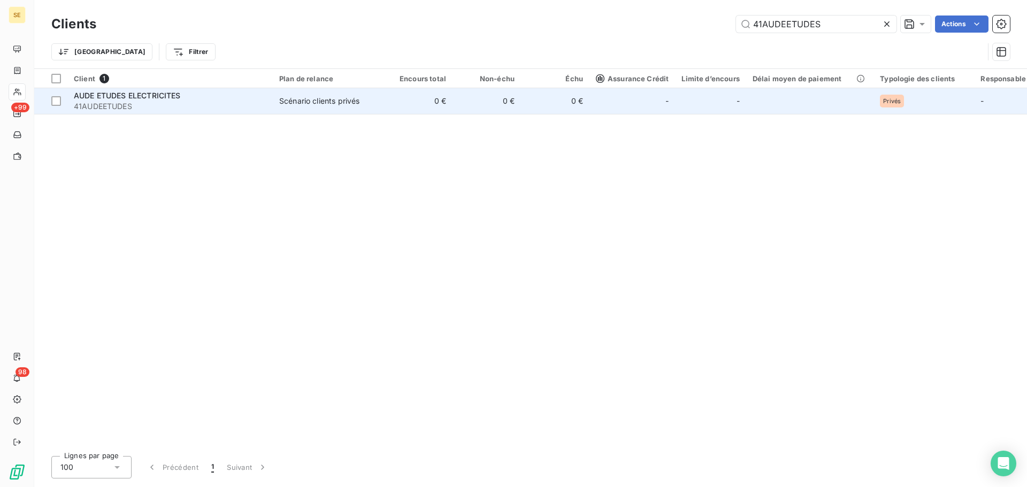
type input "41AUDEETUDES"
click at [359, 105] on div "Scénario clients privés" at bounding box center [319, 101] width 80 height 11
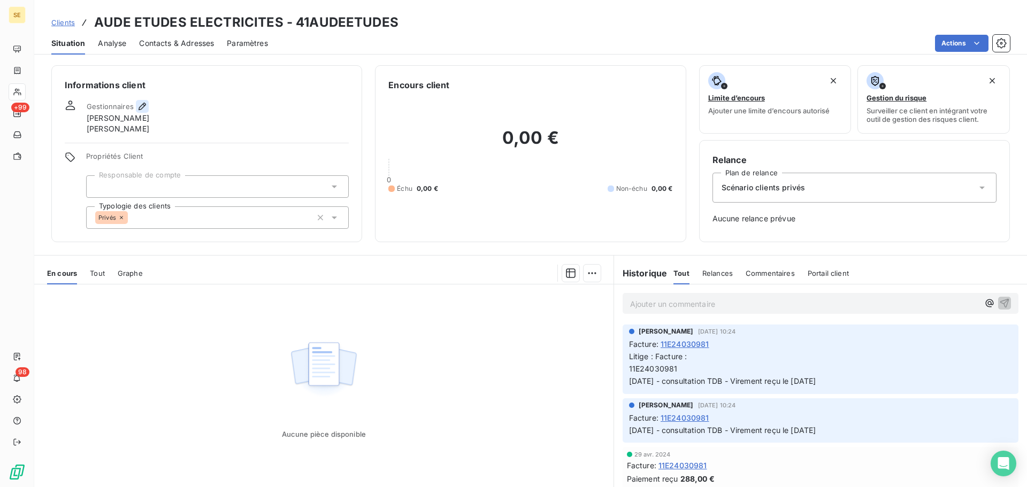
click at [144, 107] on icon "button" at bounding box center [142, 106] width 11 height 11
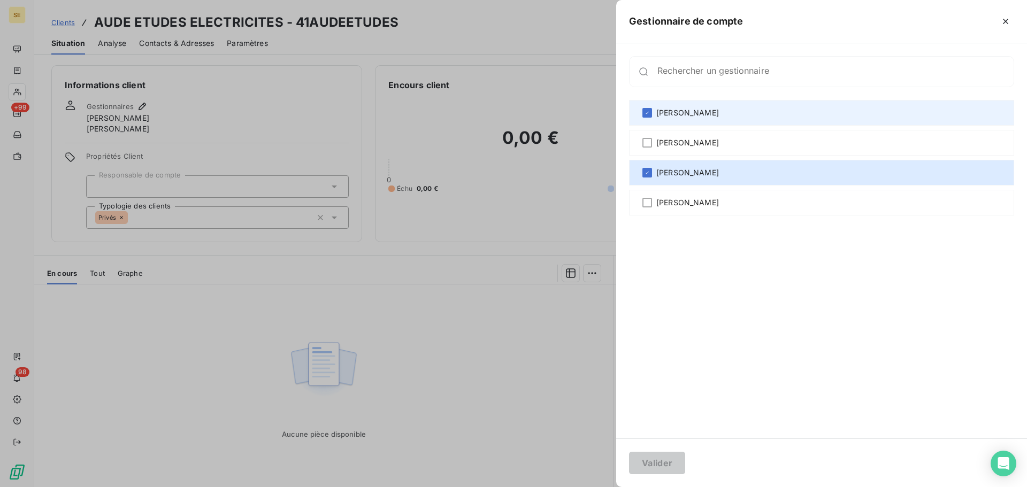
click at [664, 111] on span "[PERSON_NAME]" at bounding box center [687, 112] width 63 height 11
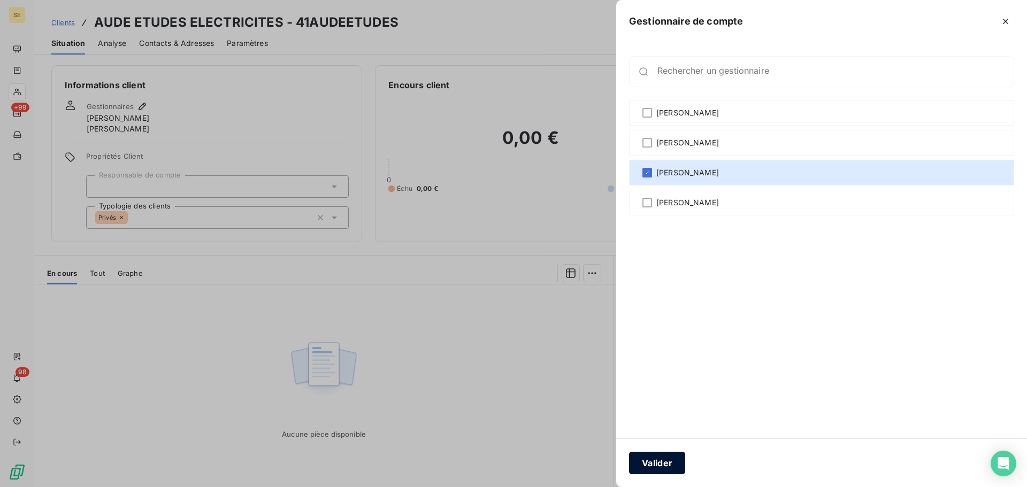
click at [661, 465] on button "Valider" at bounding box center [657, 463] width 56 height 22
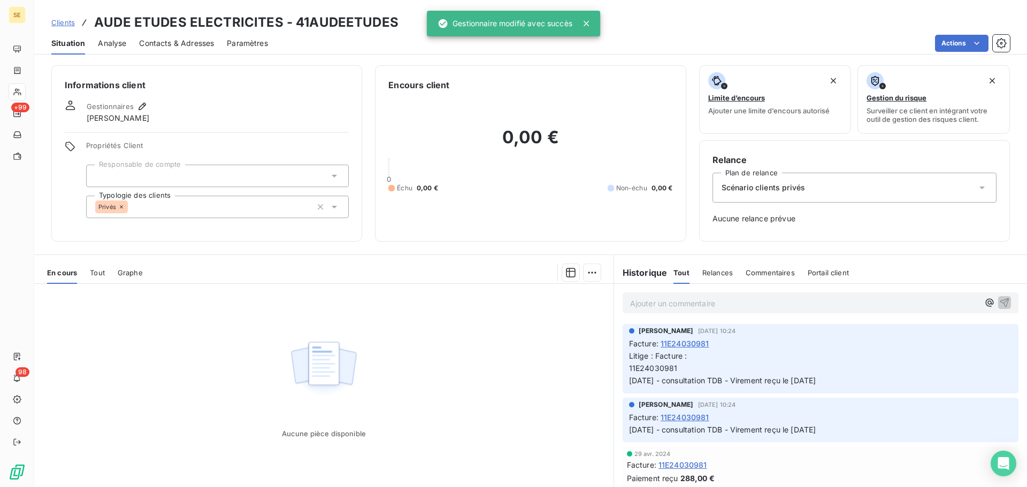
click at [171, 43] on span "Contacts & Adresses" at bounding box center [176, 43] width 75 height 11
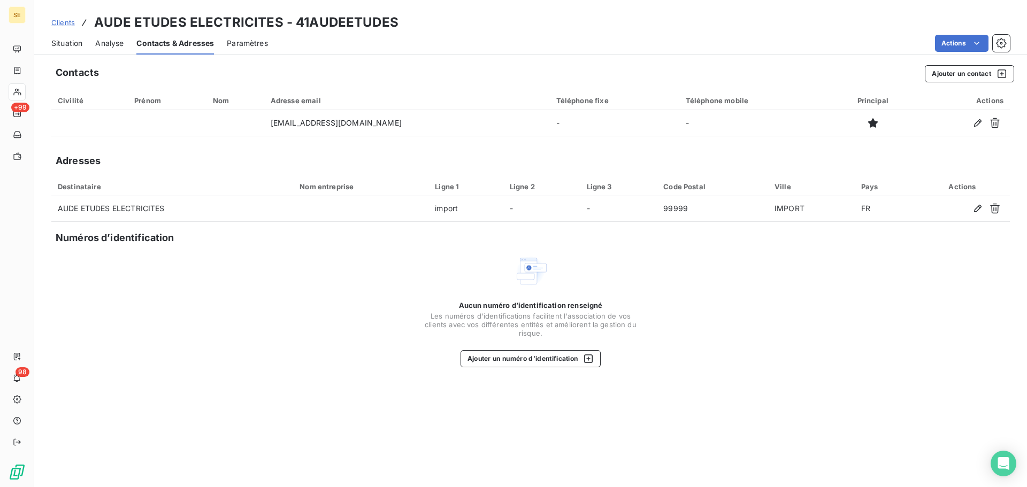
click at [73, 43] on span "Situation" at bounding box center [66, 43] width 31 height 11
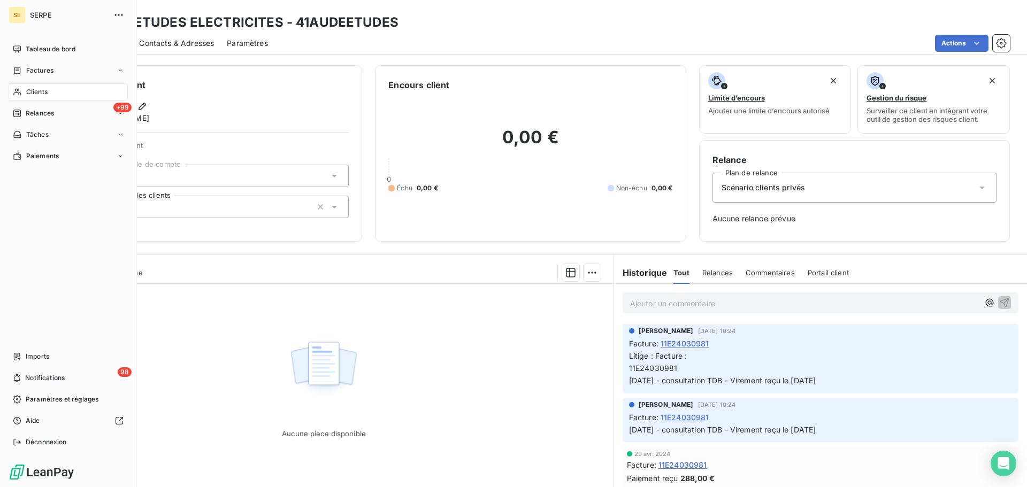
click at [30, 96] on span "Clients" at bounding box center [36, 92] width 21 height 10
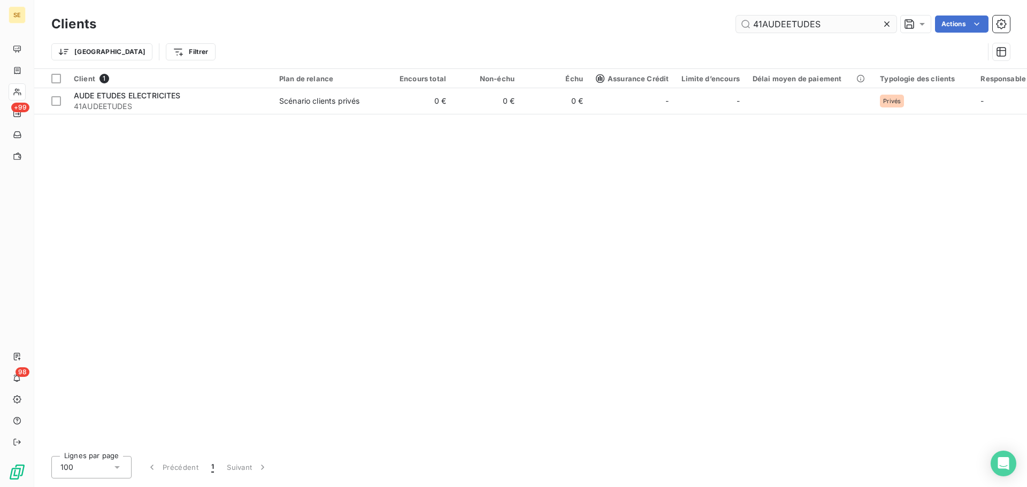
click at [838, 26] on input "41AUDEETUDES" at bounding box center [816, 24] width 160 height 17
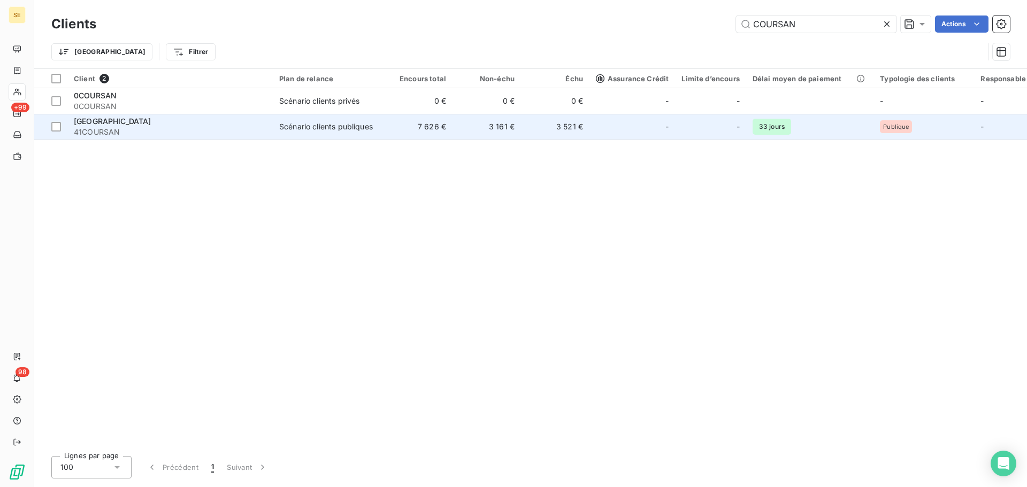
type input "COURSAN"
click at [549, 130] on td "3 521 €" at bounding box center [555, 127] width 68 height 26
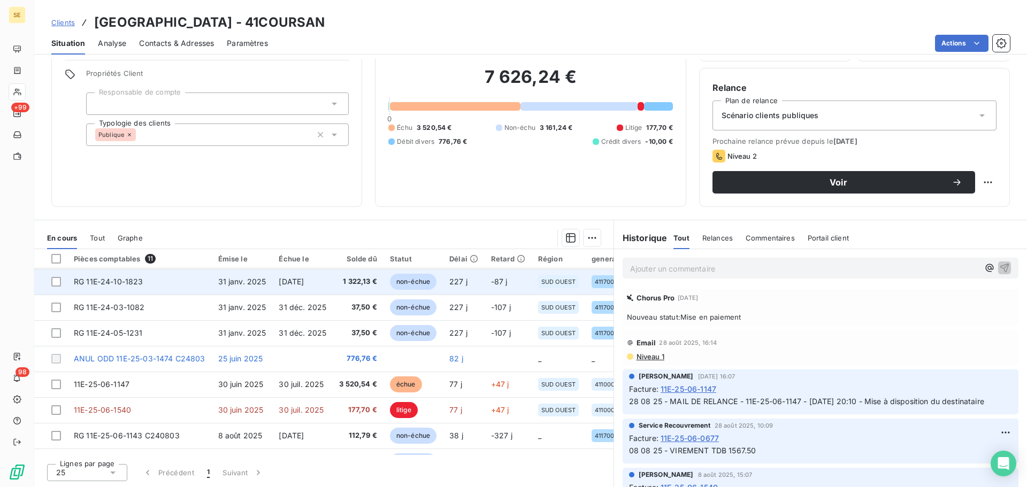
scroll to position [101, 0]
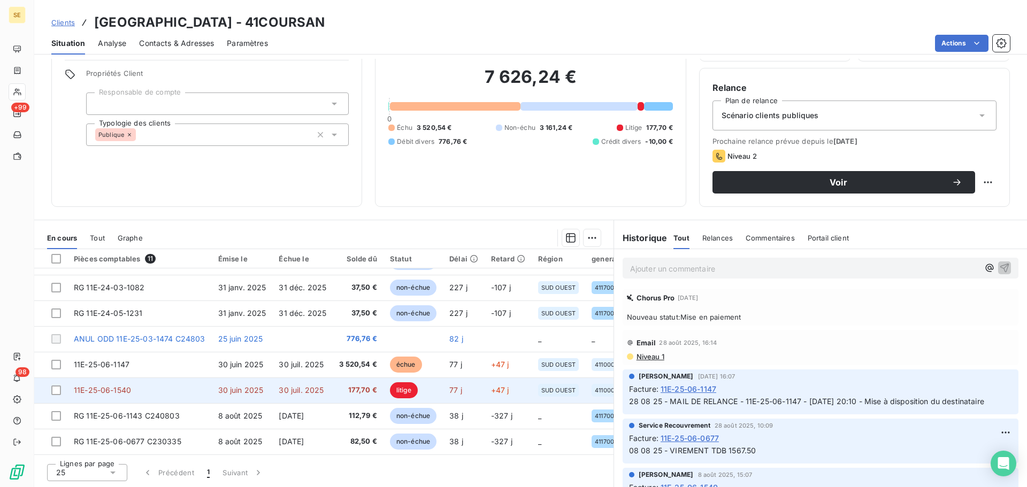
click at [339, 393] on td "177,70 €" at bounding box center [358, 391] width 51 height 26
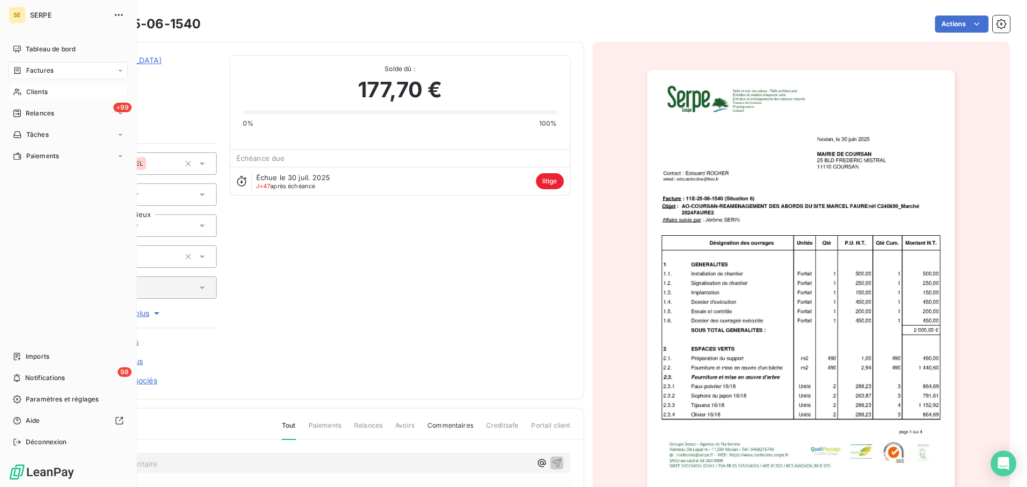
click at [21, 67] on icon at bounding box center [17, 70] width 9 height 9
click at [23, 67] on div "Factures" at bounding box center [33, 71] width 41 height 10
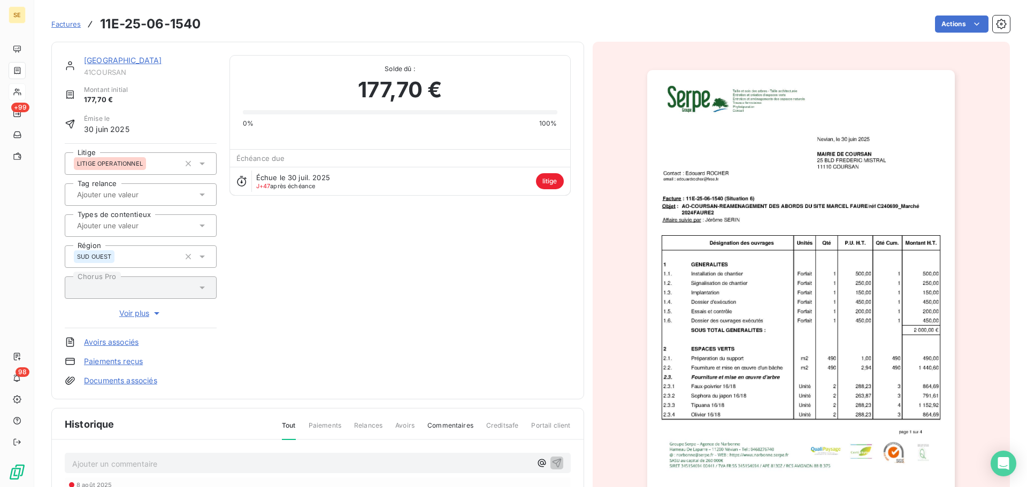
click at [179, 28] on h3 "11E-25-06-1540" at bounding box center [150, 23] width 101 height 19
copy section "11E-25-06-1540 Actions"
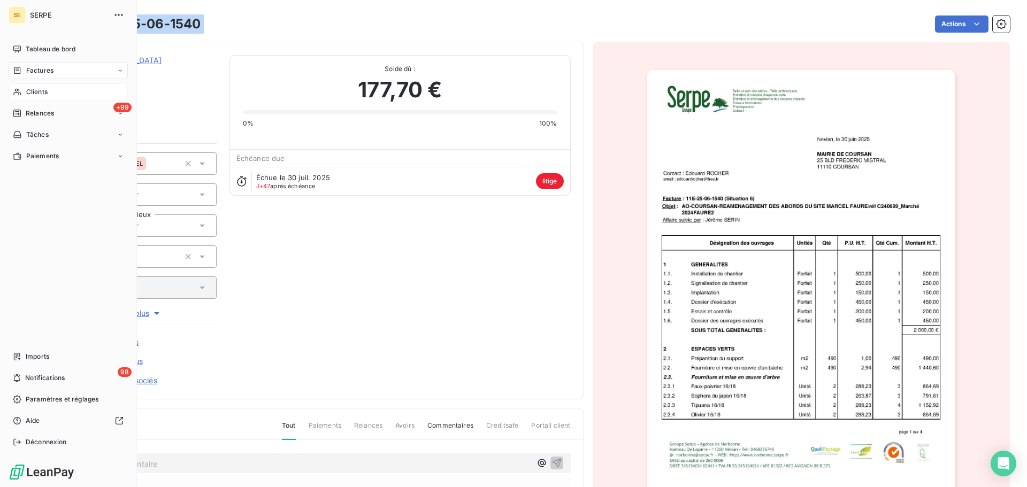
click at [21, 71] on icon at bounding box center [17, 70] width 9 height 9
click at [28, 116] on span "Relances" at bounding box center [40, 114] width 28 height 10
click at [48, 82] on nav "Tableau de bord Factures Clients +99 Relances À effectuer À venir Effectuées An…" at bounding box center [68, 146] width 119 height 210
click at [47, 90] on span "Clients" at bounding box center [36, 92] width 21 height 10
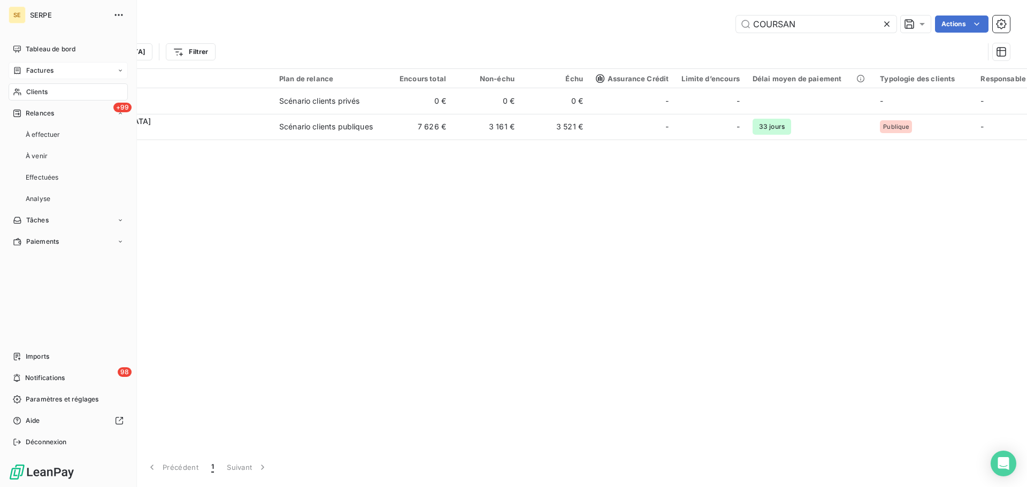
click at [55, 70] on div "Factures" at bounding box center [68, 70] width 119 height 17
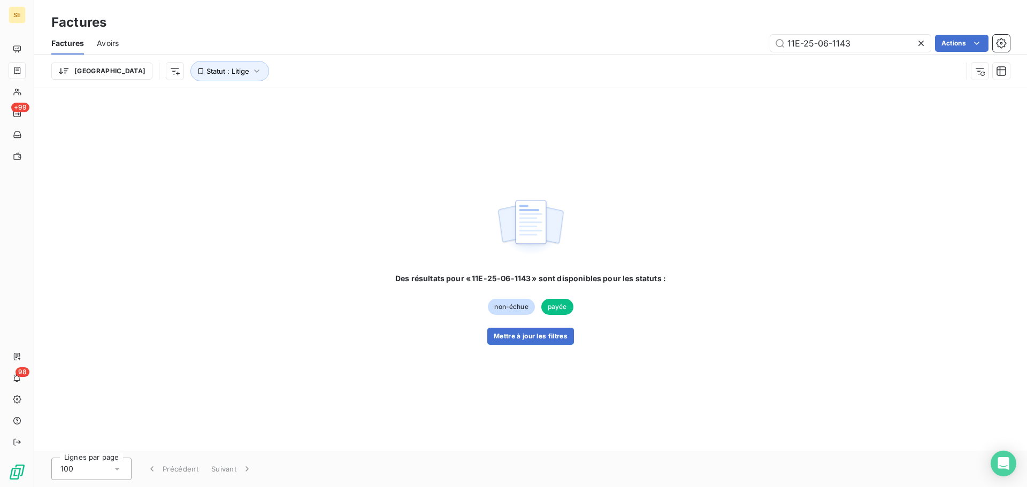
type input "11E-25-06-1143"
